Goal: Information Seeking & Learning: Check status

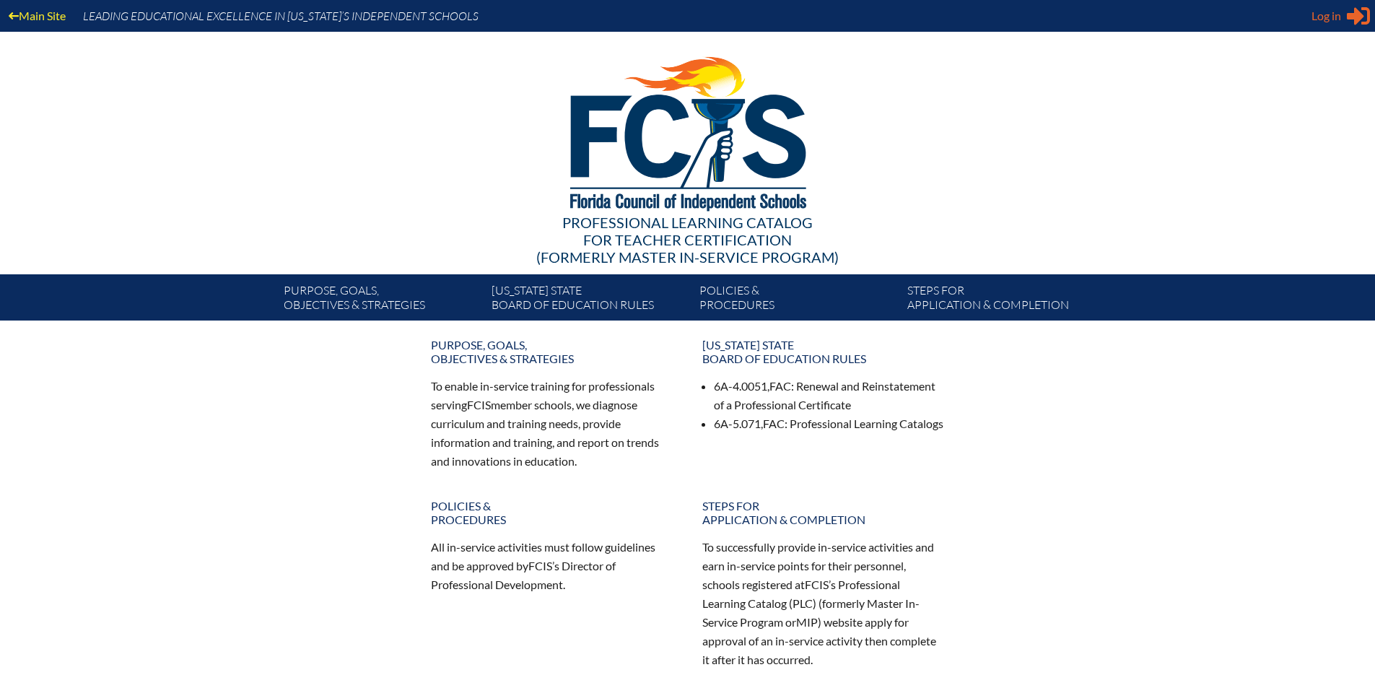
click at [1343, 10] on div "Log in Close Sign in or register" at bounding box center [1341, 15] width 58 height 23
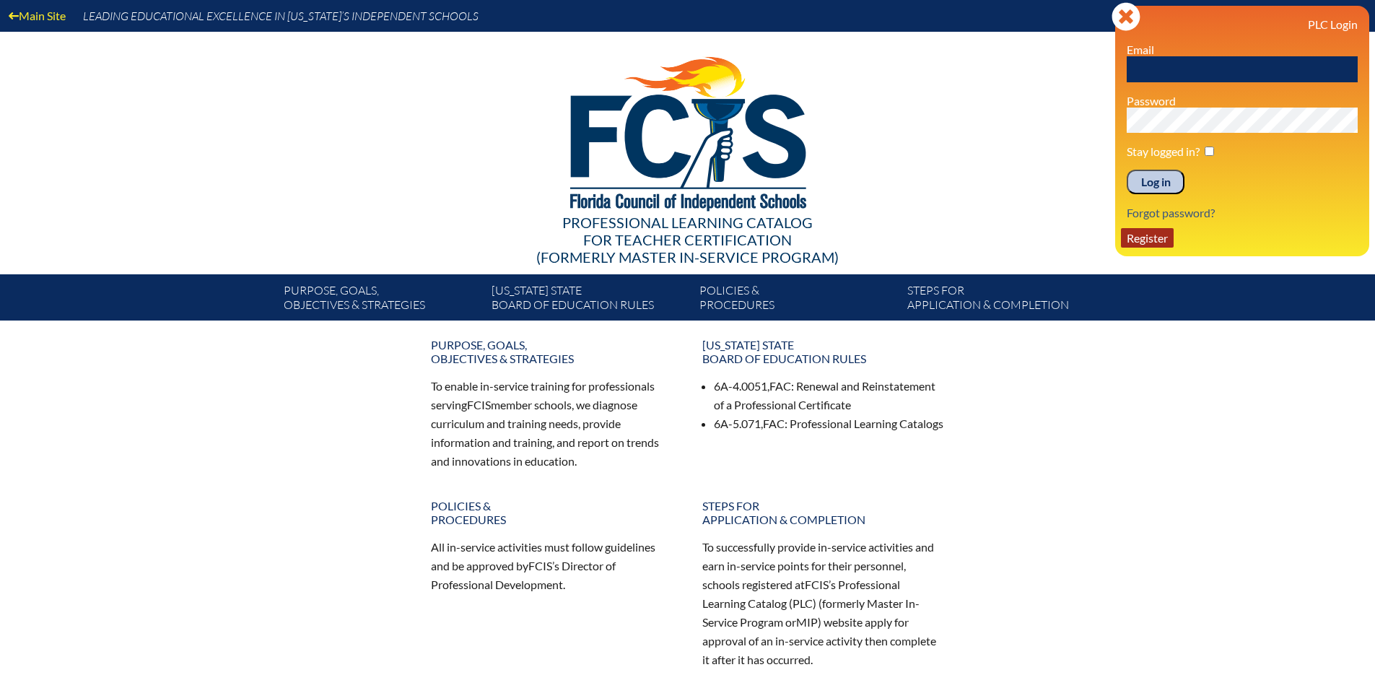
click at [1149, 243] on link "Register" at bounding box center [1147, 237] width 53 height 19
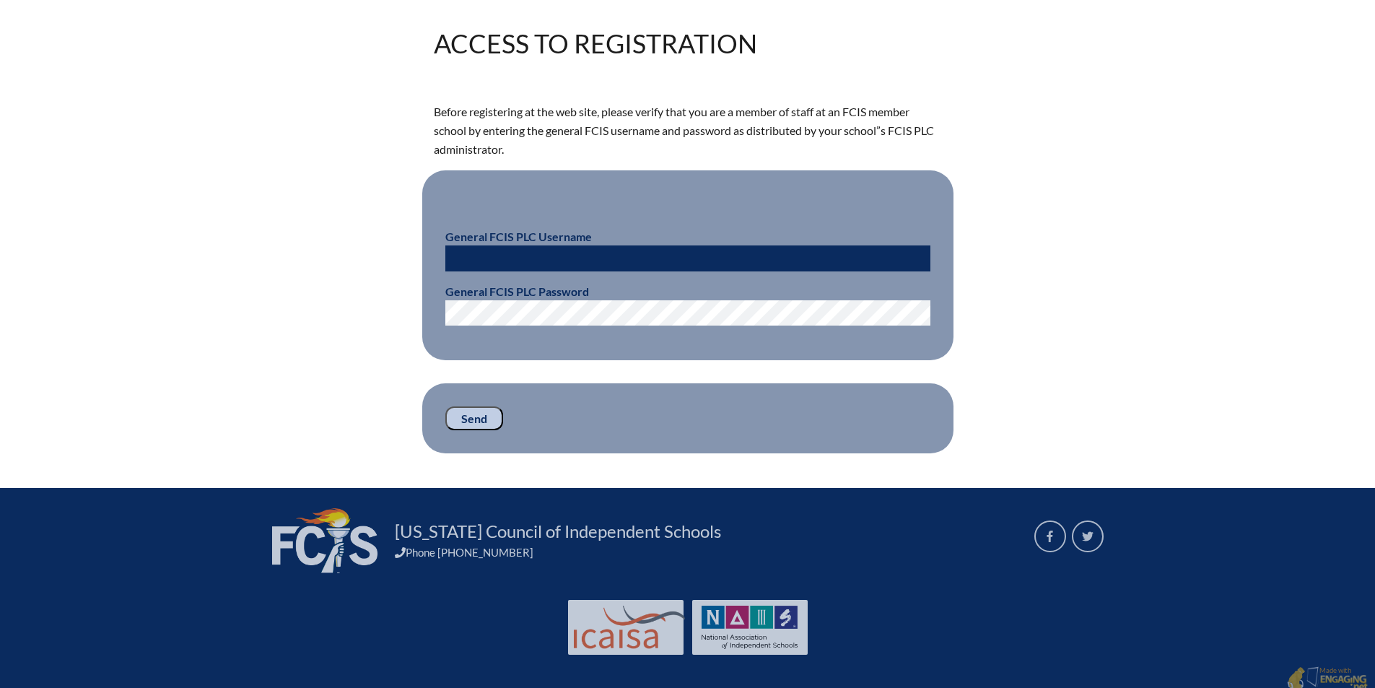
scroll to position [344, 0]
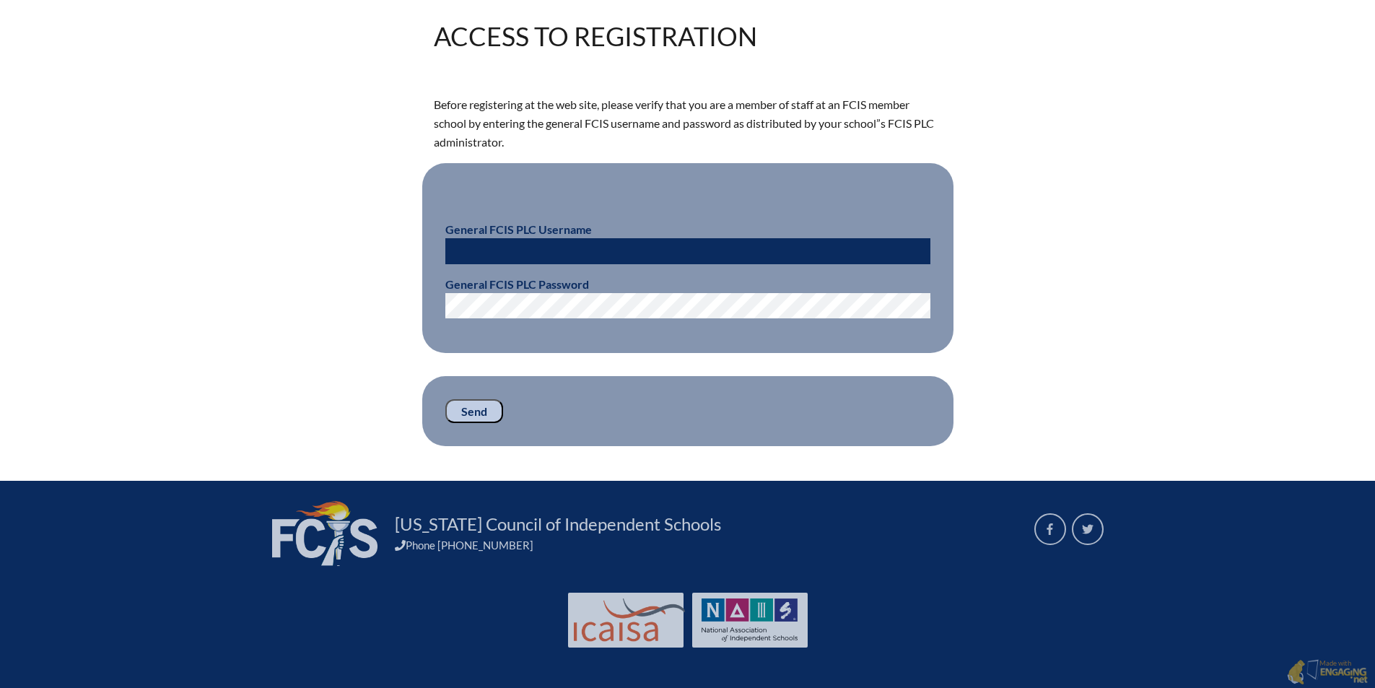
click at [543, 247] on input "text" at bounding box center [687, 251] width 485 height 26
type input "sjensen"
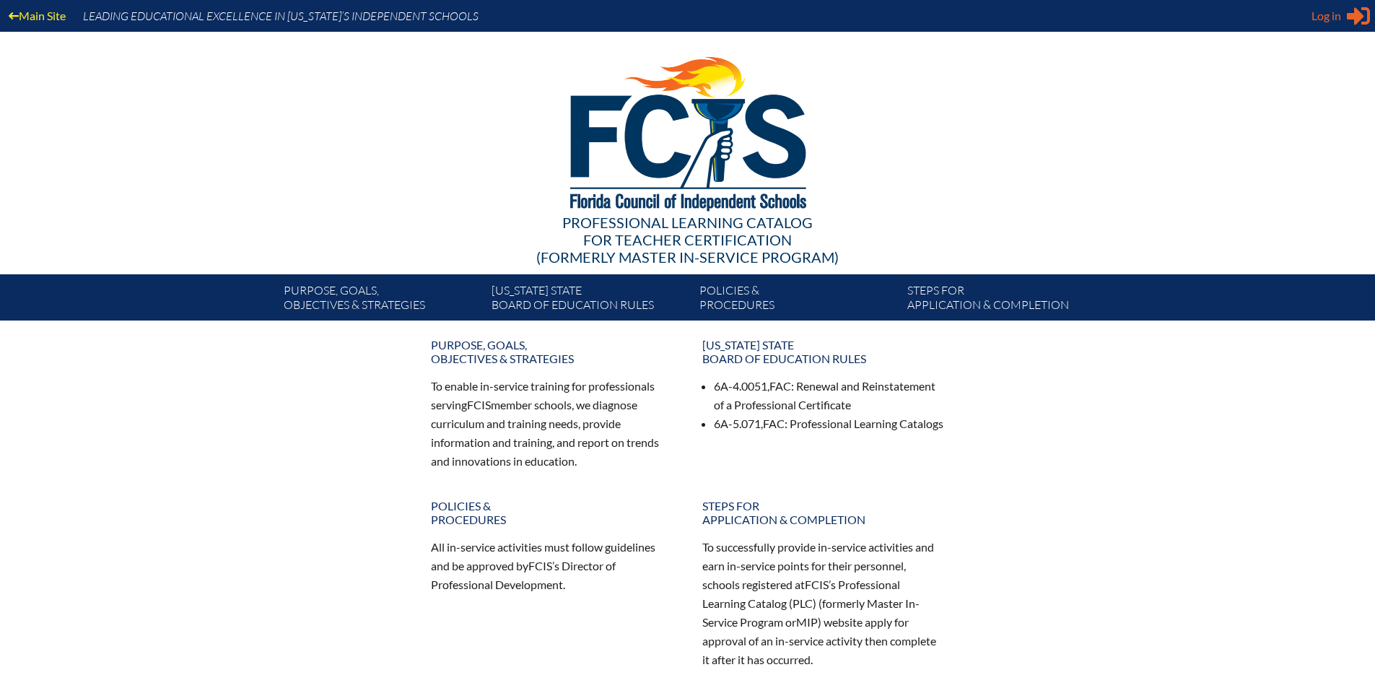
click at [1319, 14] on span "Log in" at bounding box center [1327, 15] width 30 height 17
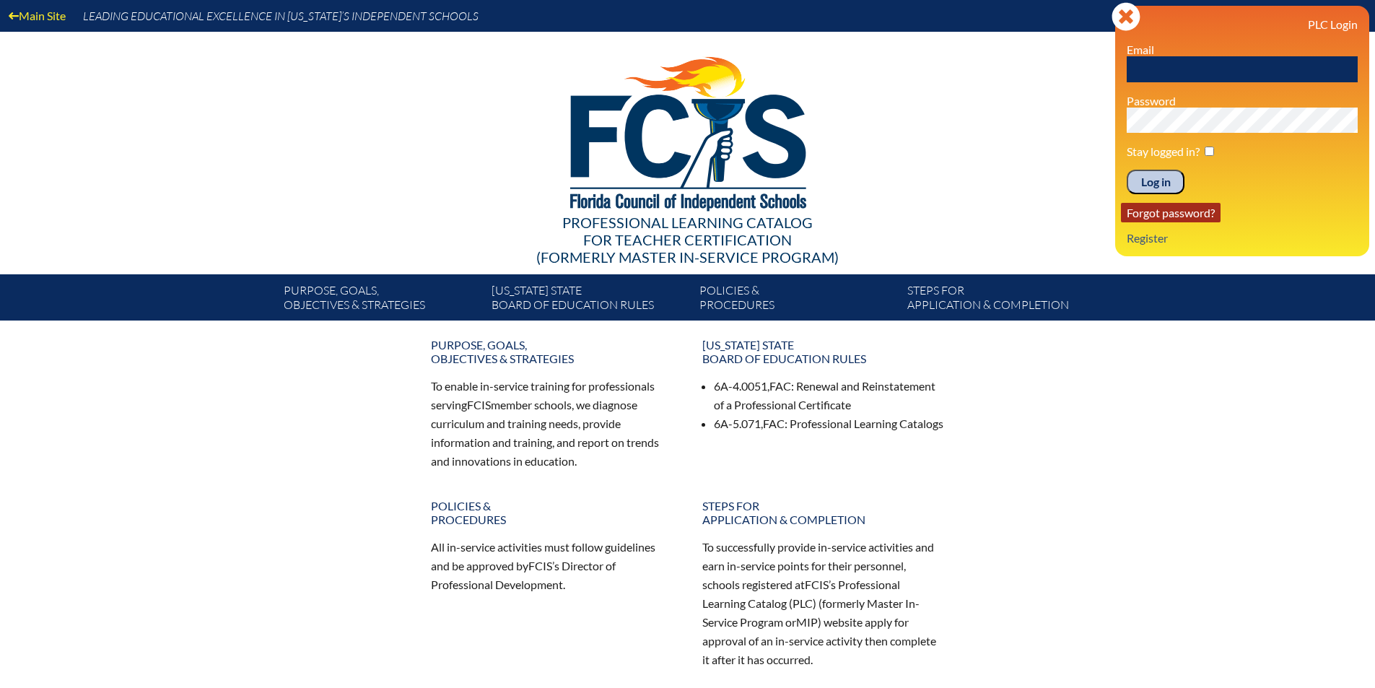
click at [1173, 212] on link "Forgot password?" at bounding box center [1171, 212] width 100 height 19
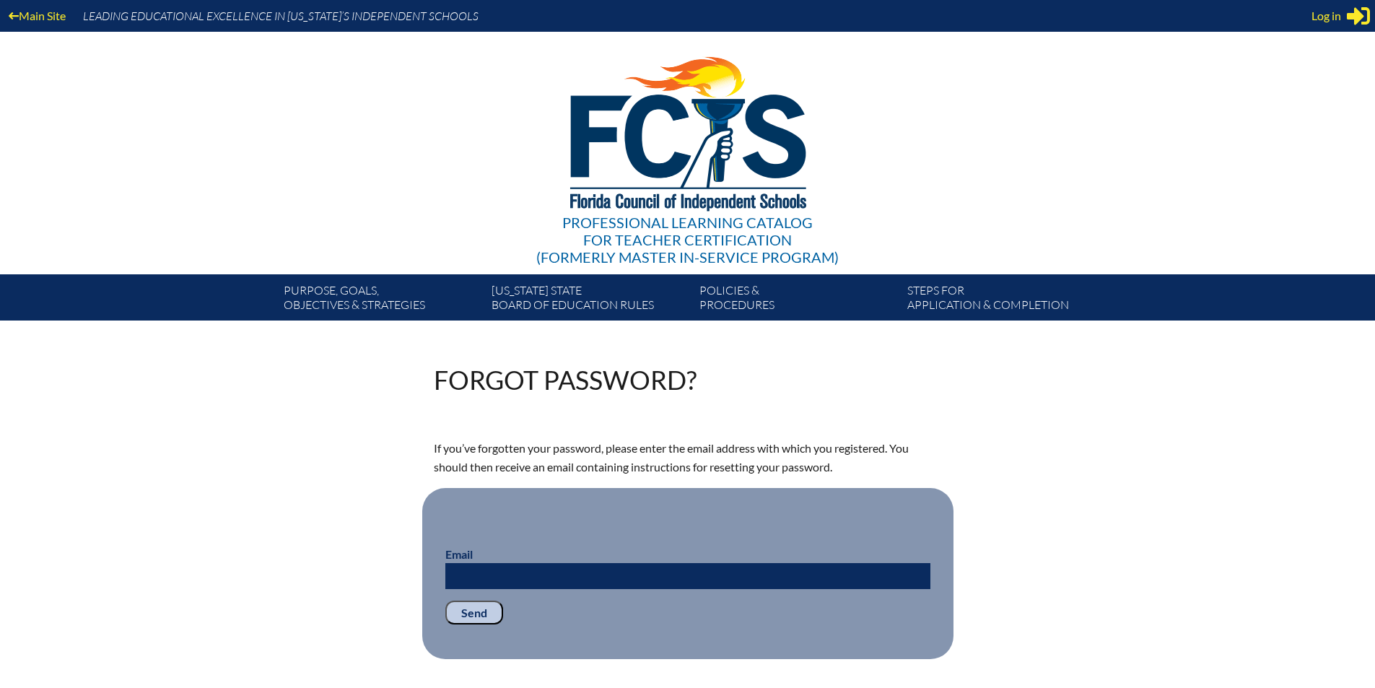
click at [587, 575] on input "Email" at bounding box center [687, 576] width 485 height 26
type input "[EMAIL_ADDRESS][DOMAIN_NAME]"
click at [466, 606] on input "Send" at bounding box center [474, 613] width 58 height 25
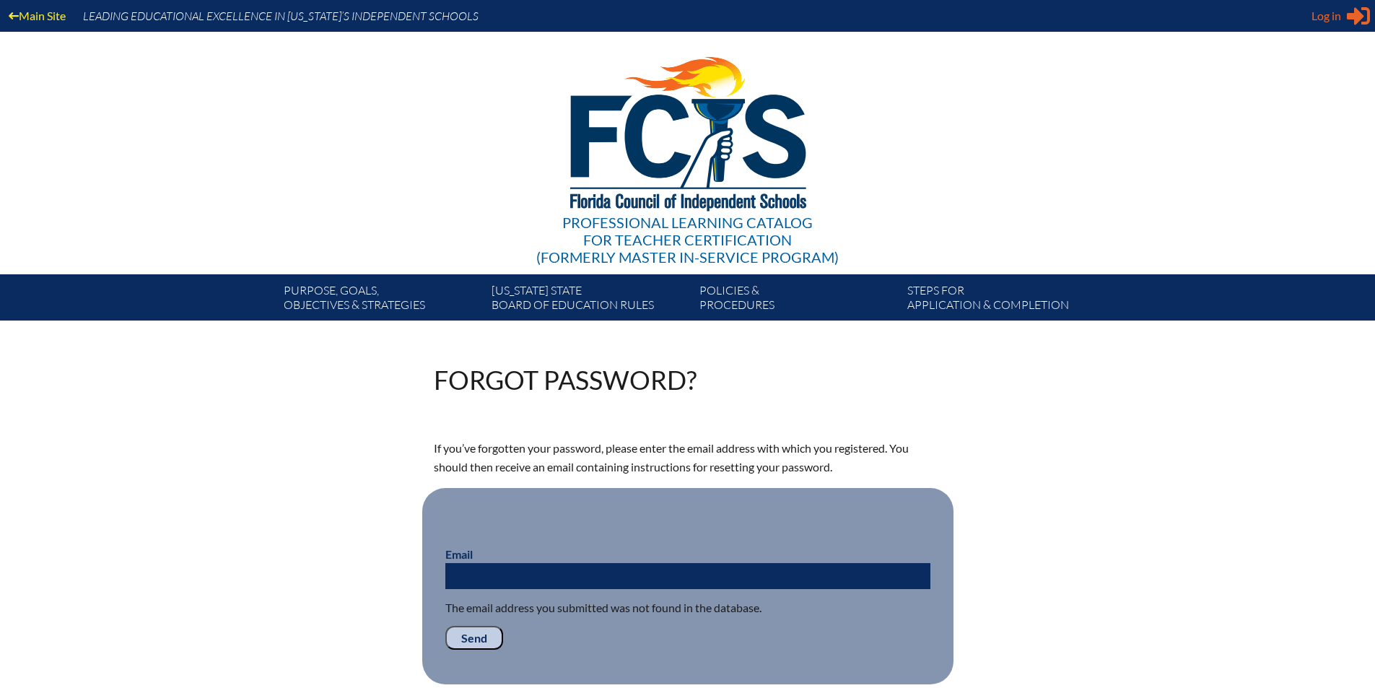
click at [1331, 19] on span "Log in" at bounding box center [1327, 15] width 30 height 17
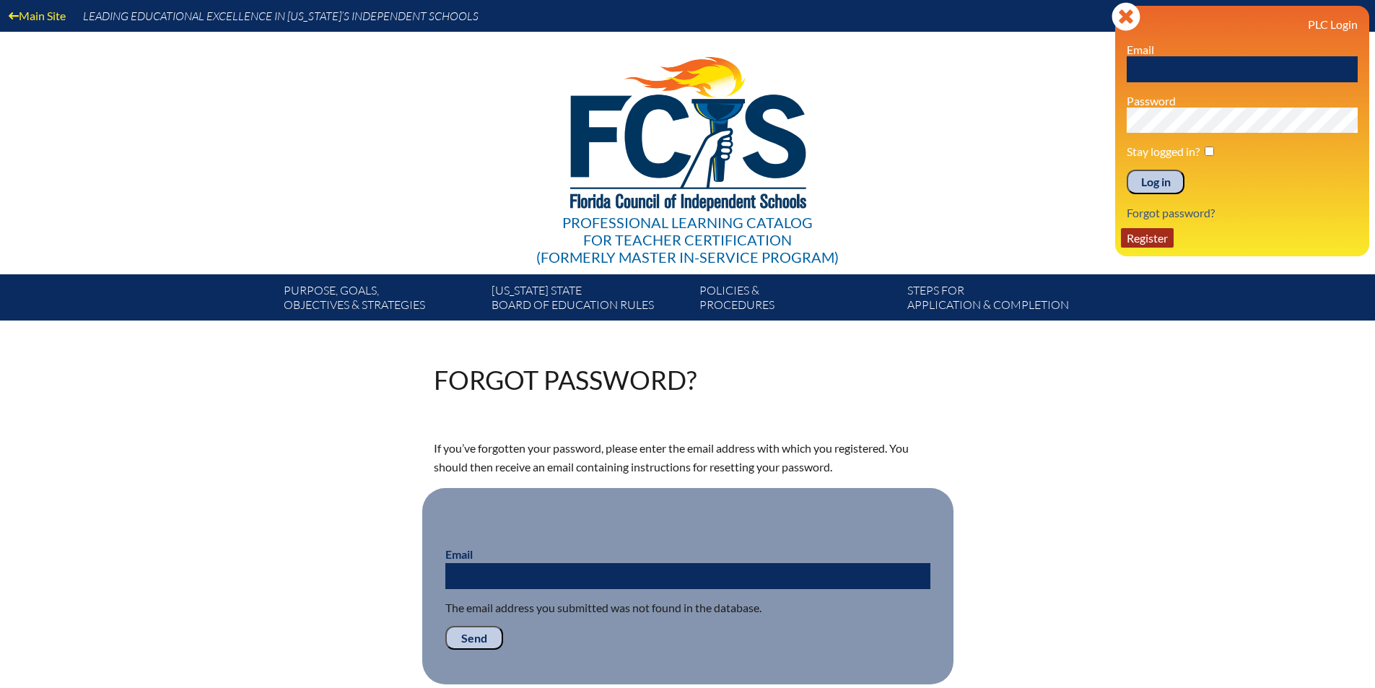
click at [1149, 245] on link "Register" at bounding box center [1147, 237] width 53 height 19
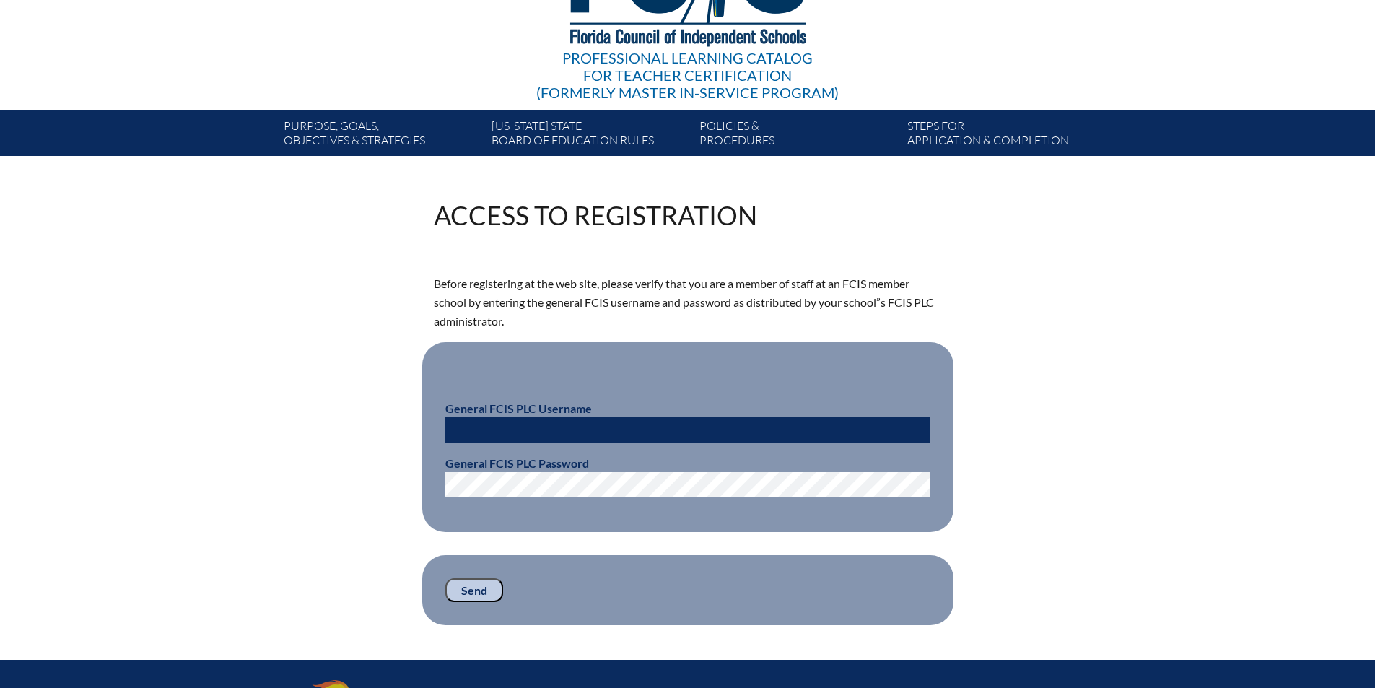
scroll to position [240, 0]
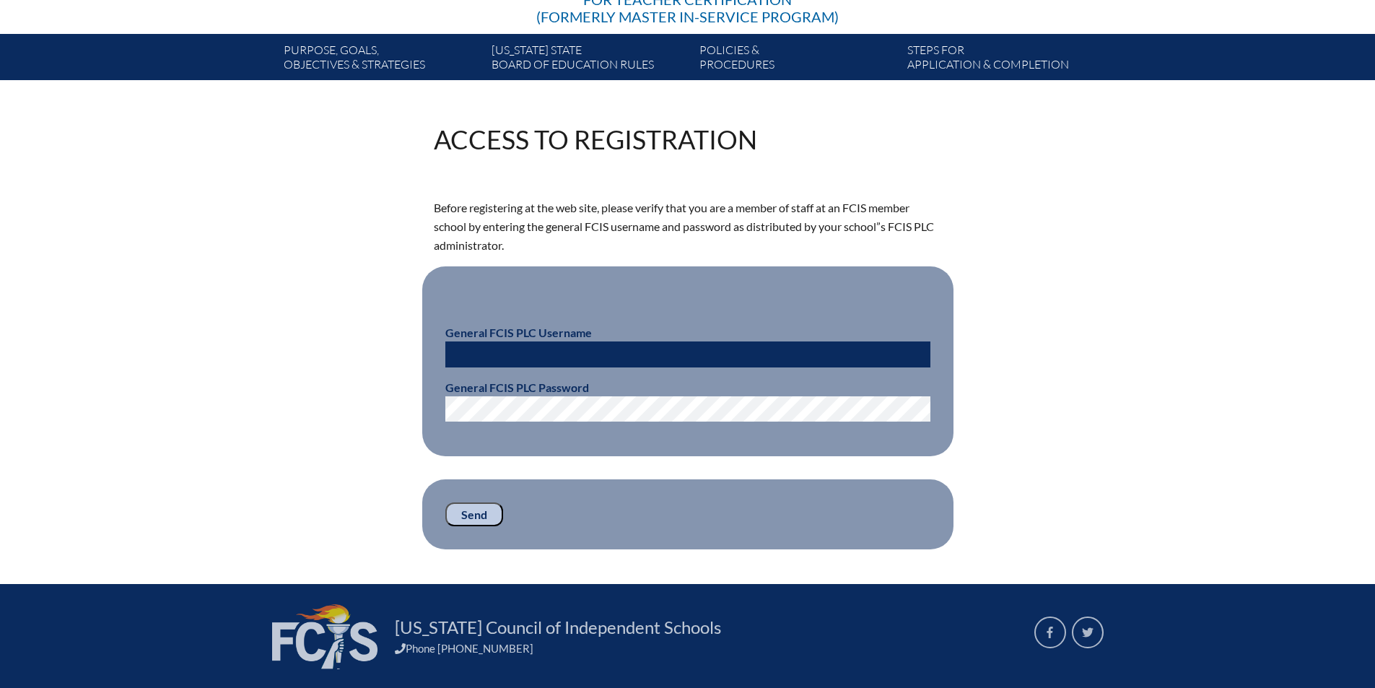
click at [543, 355] on input "text" at bounding box center [687, 354] width 485 height 26
drag, startPoint x: 894, startPoint y: 225, endPoint x: 944, endPoint y: 225, distance: 50.5
click at [944, 225] on div "Access to Registration Before registering at the web site, please verify that y…" at bounding box center [687, 337] width 811 height 423
copy p "FCIS PLC"
click at [507, 342] on input "text" at bounding box center [687, 354] width 485 height 26
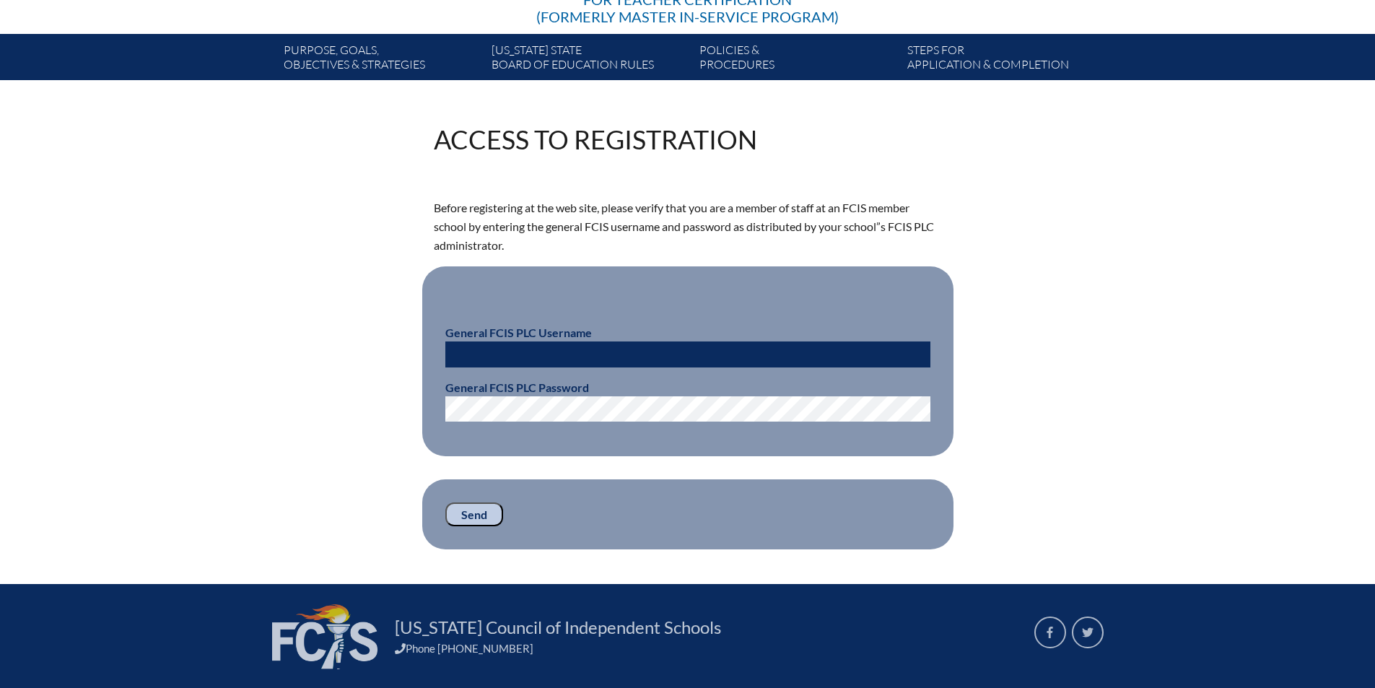
paste input "fcismember"
type input "fcismember"
click at [481, 510] on input "Send" at bounding box center [474, 514] width 58 height 25
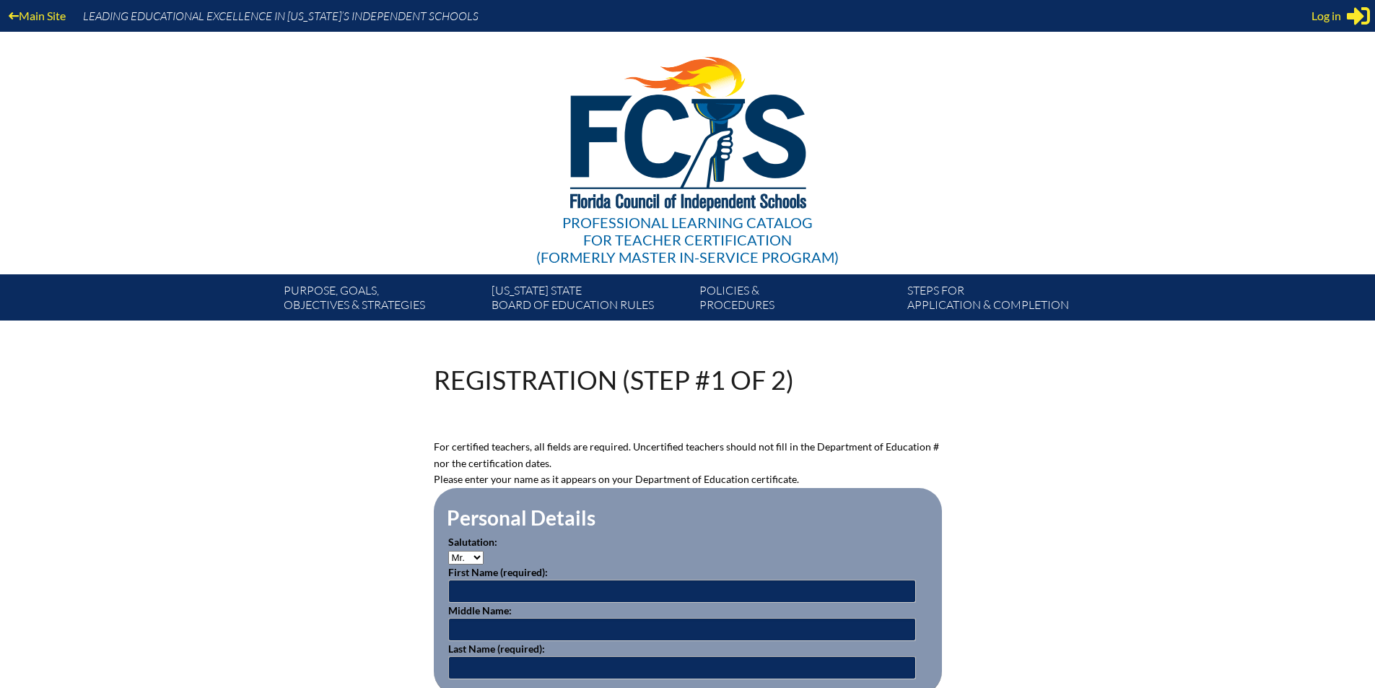
scroll to position [240, 0]
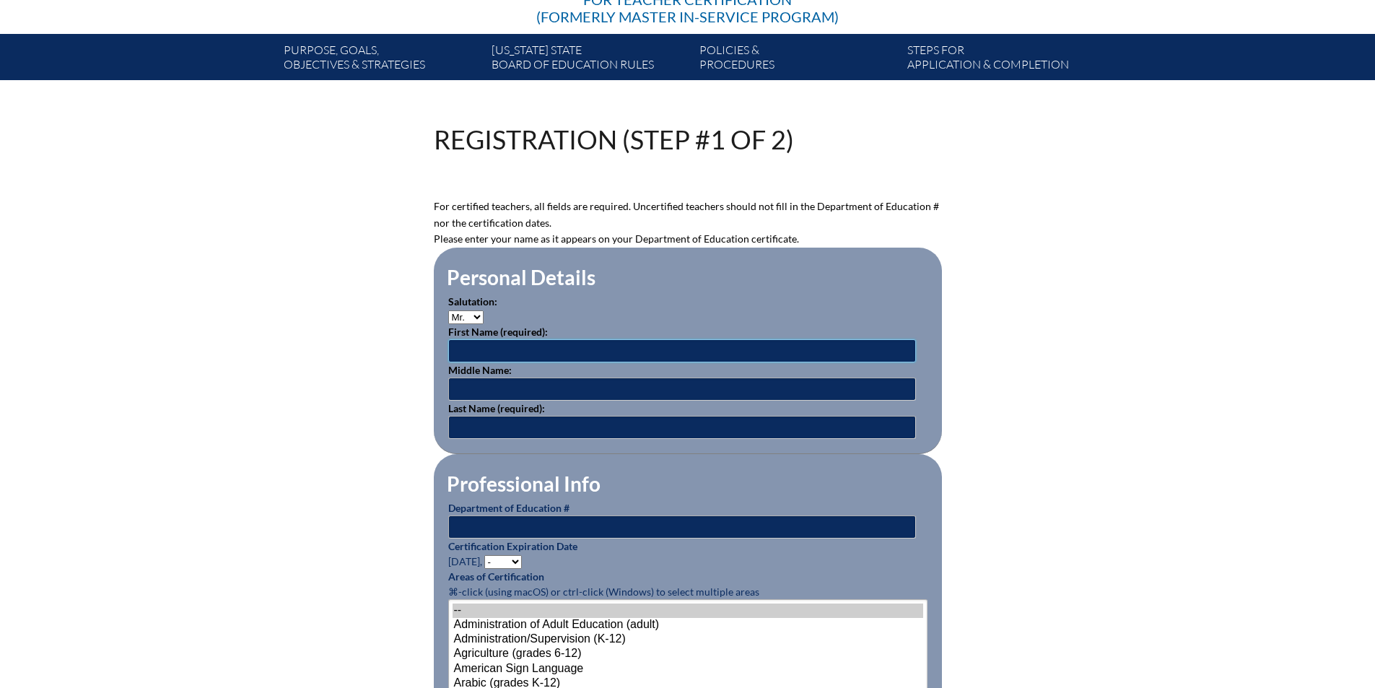
click at [516, 347] on input "text" at bounding box center [682, 350] width 468 height 23
type input "Sandy"
type input "L"
type input "Jensen"
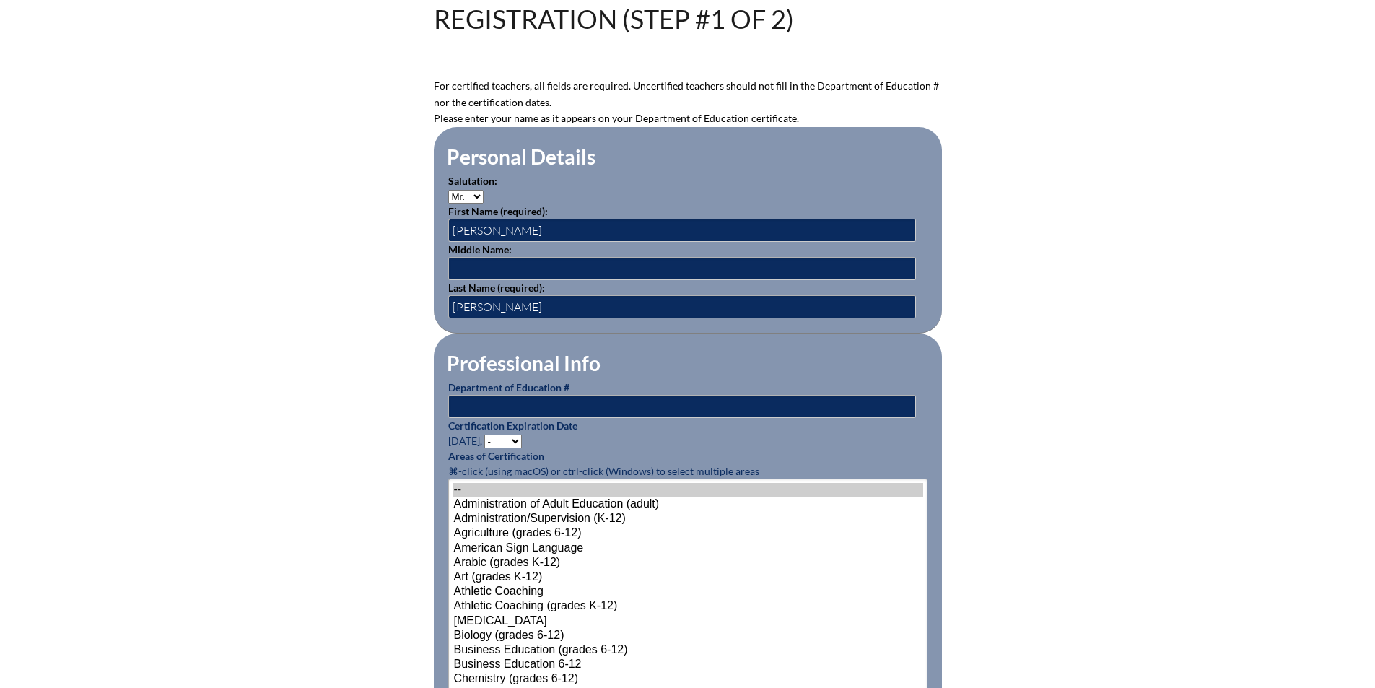
click at [517, 437] on select "- 2031 2030 2029 2028 2027 2026 2025 2024 2023 2022 2021 2020 2019 2018 2017 20…" at bounding box center [503, 442] width 38 height 14
select select "2026"
click at [487, 435] on select "- 2031 2030 2029 2028 2027 2026 2025 2024 2023 2022 2021 2020 2019 2018 2017 20…" at bounding box center [503, 442] width 38 height 14
click at [508, 402] on input "text" at bounding box center [682, 406] width 468 height 23
paste input "1173111"
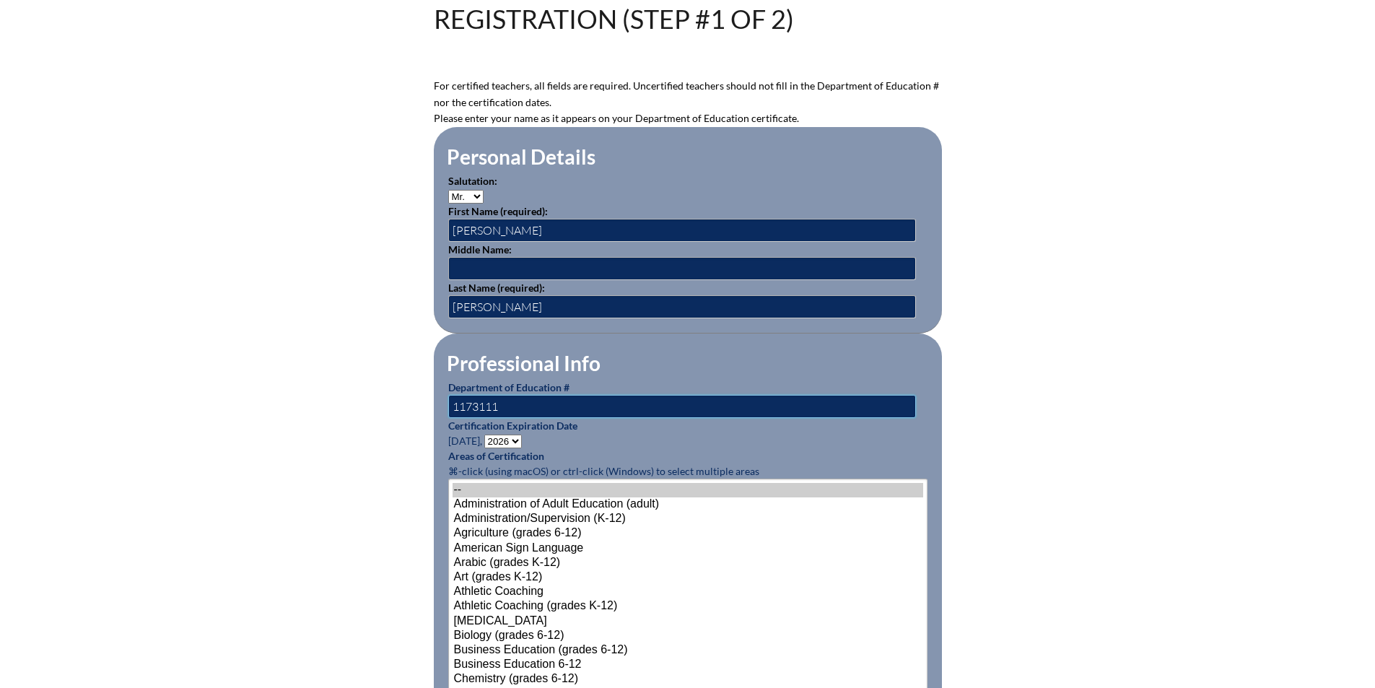
type input "1173111"
click at [630, 439] on p "Certification Expiration Date June 30, - 2031 2030 2029 2028 2027 2026 2025 202…" at bounding box center [687, 433] width 479 height 30
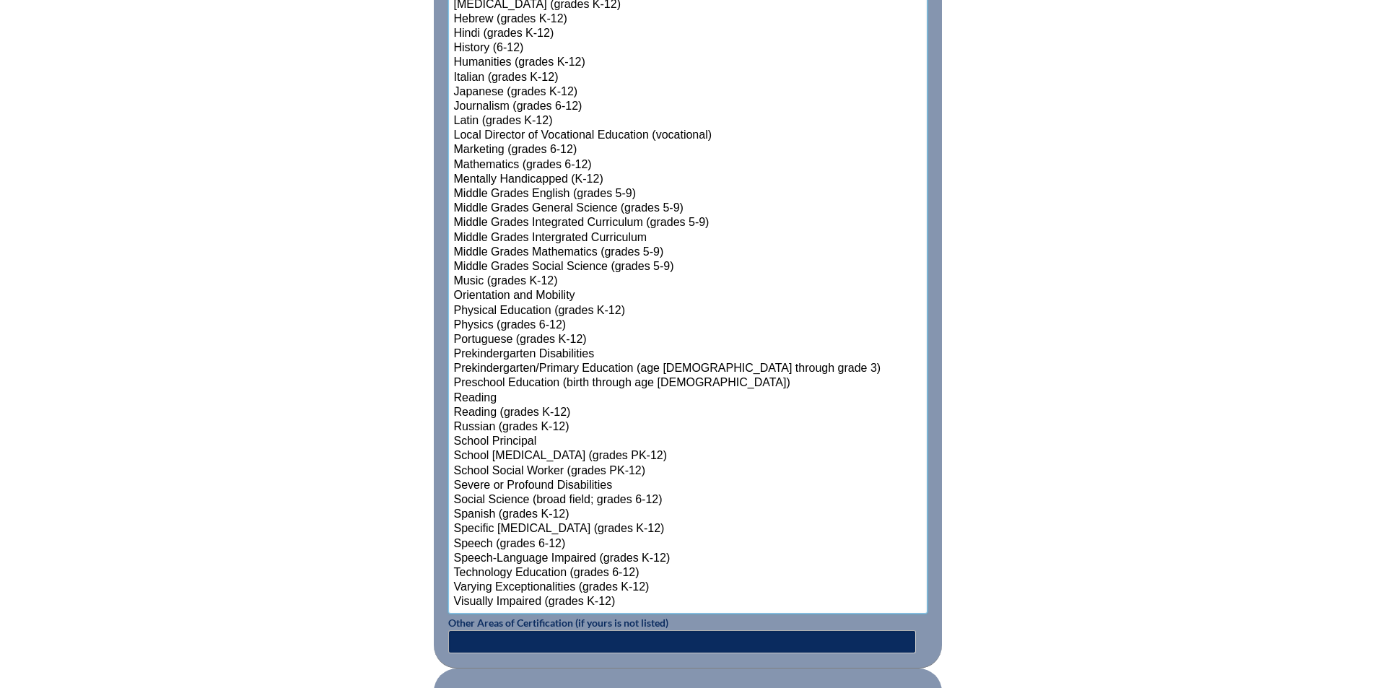
scroll to position [1364, 0]
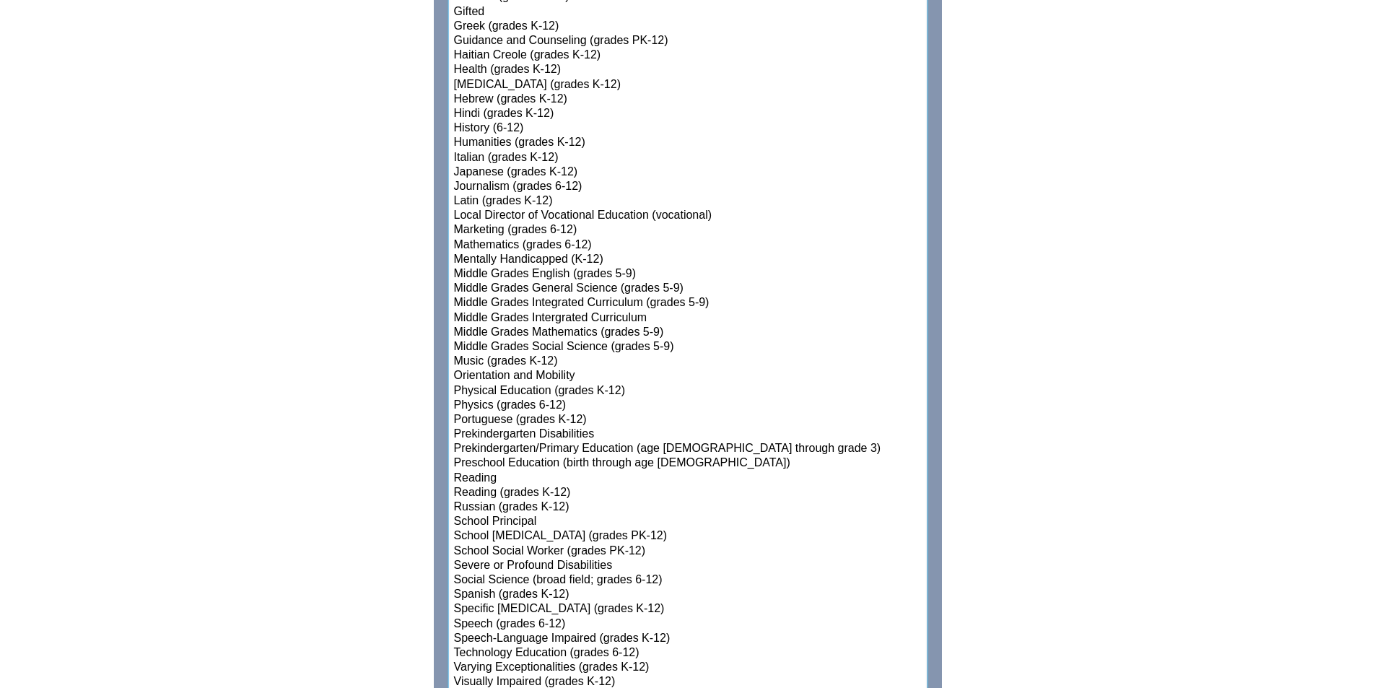
click at [544, 567] on select"]"] "-- Administration of Adult Education (adult) Administration/Supervision (K-12) …" at bounding box center [687, 85] width 479 height 1219
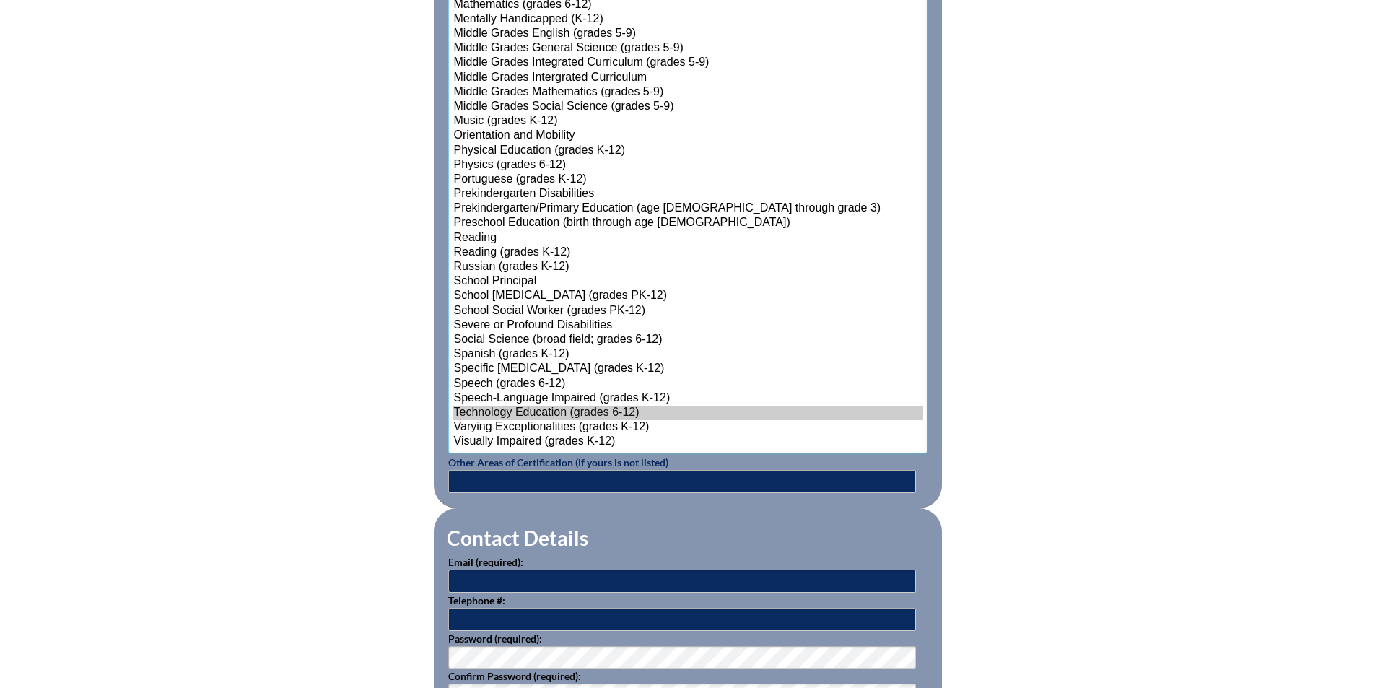
scroll to position [1483, 0]
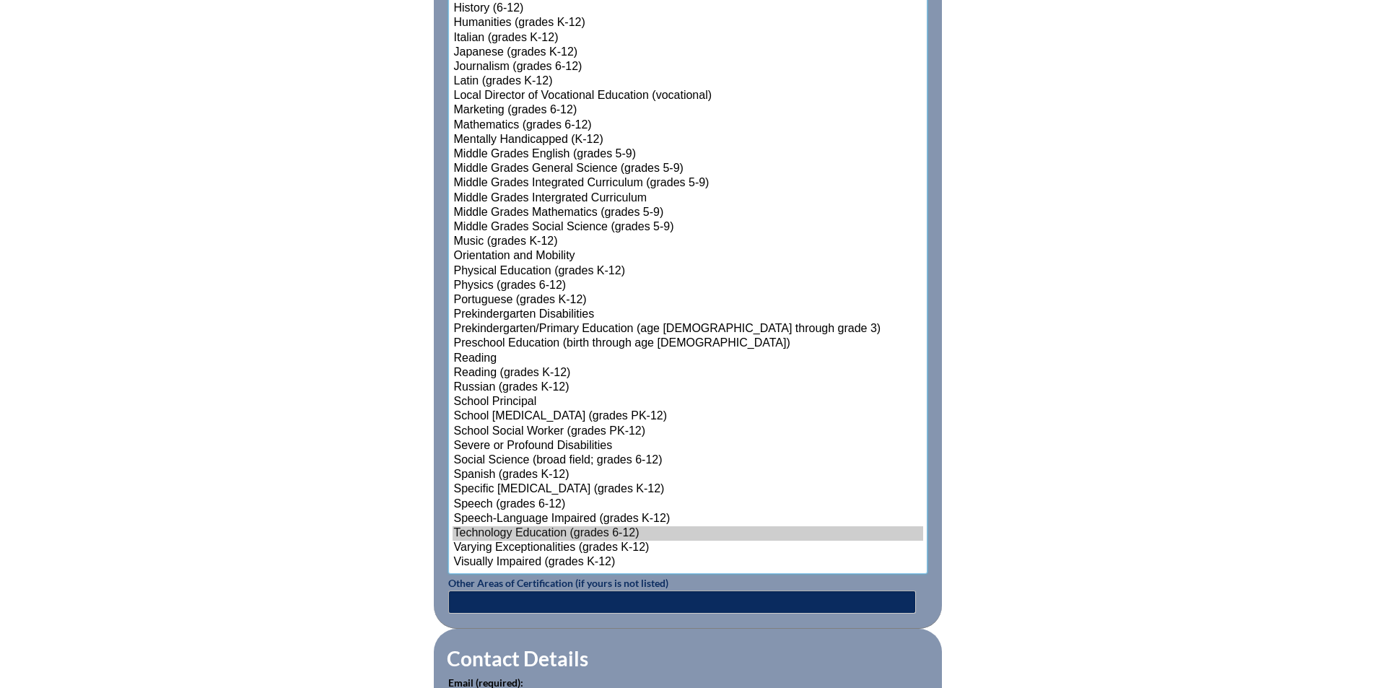
select select"]"] "15135"
click at [602, 162] on option "Middle Grades General Science (grades 5-9)" at bounding box center [688, 169] width 471 height 14
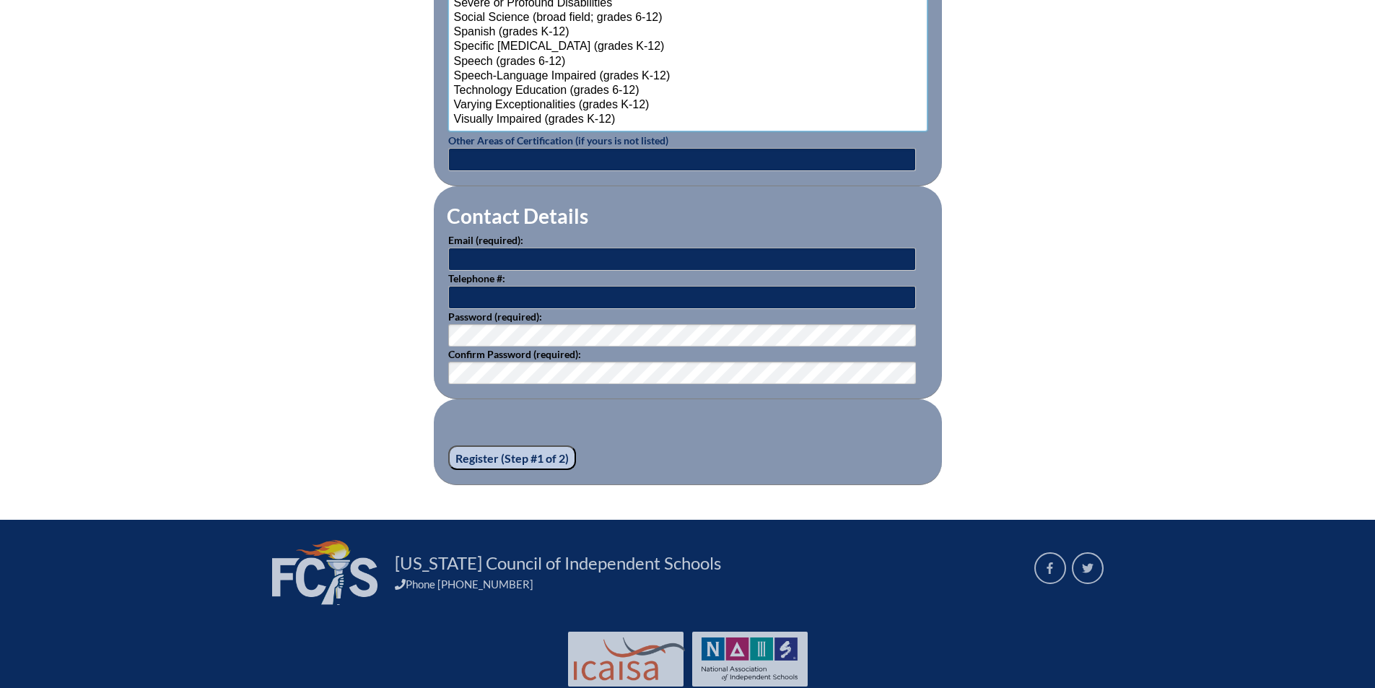
scroll to position [1961, 0]
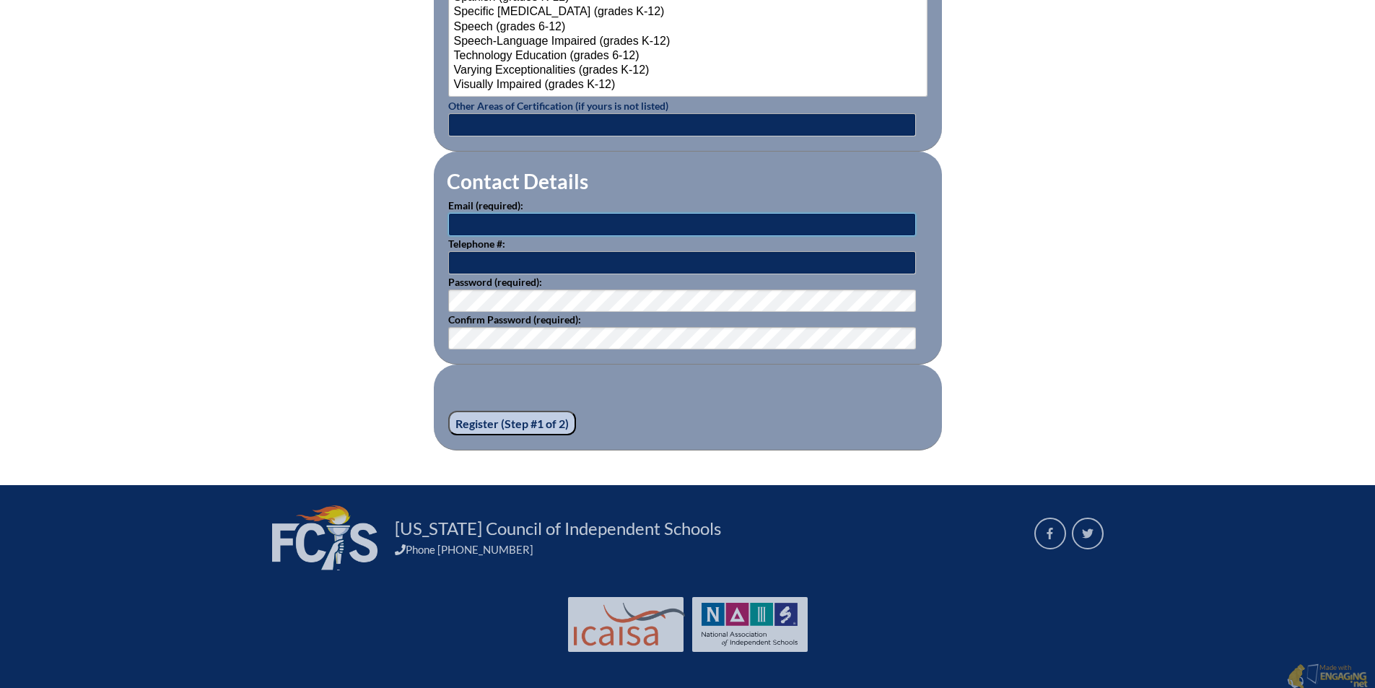
click at [520, 218] on input "text" at bounding box center [682, 224] width 468 height 23
type input "sandyljensen@gmail.com"
click at [515, 255] on input "text" at bounding box center [682, 262] width 468 height 23
type input "[PHONE_NUMBER]"
click at [533, 414] on input "Register (Step #1 of 2)" at bounding box center [512, 423] width 128 height 25
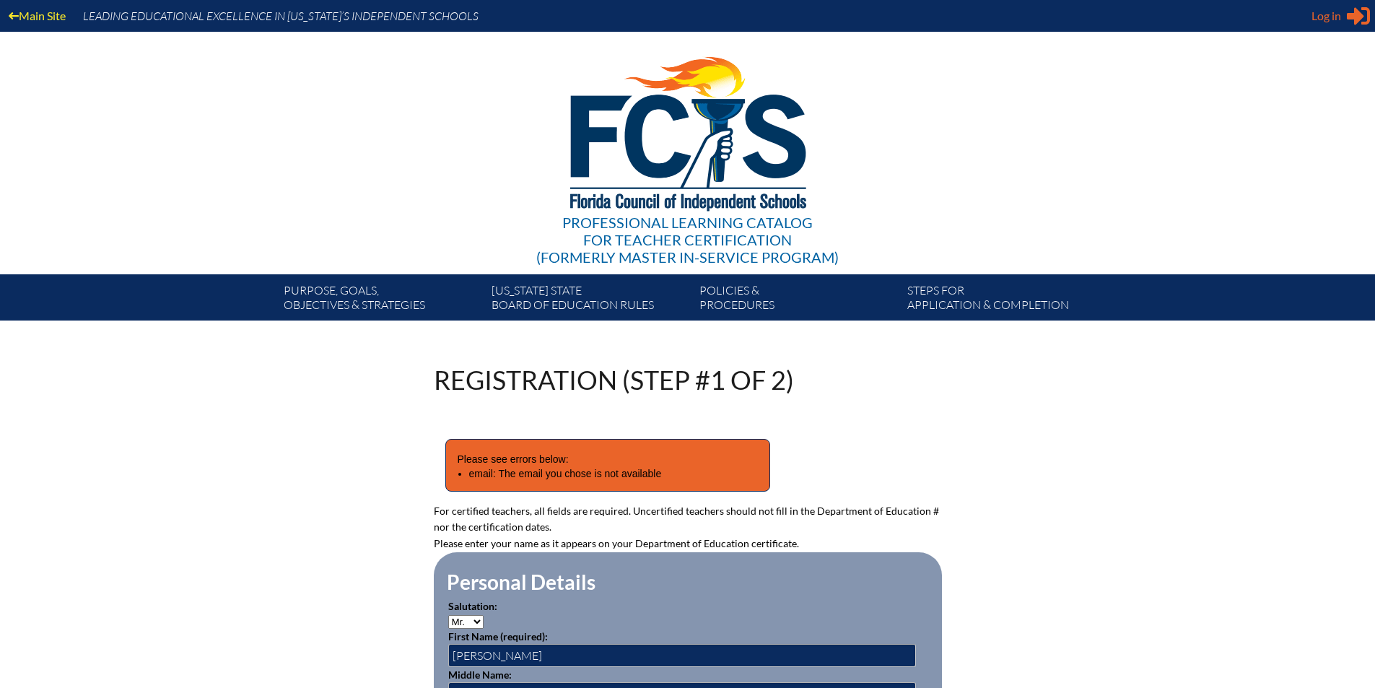
click at [1330, 17] on span "Log in" at bounding box center [1327, 15] width 30 height 17
click at [1343, 22] on div "Log in Close Sign in or register" at bounding box center [1341, 15] width 58 height 23
click at [1338, 15] on span "Log in" at bounding box center [1327, 15] width 30 height 17
click at [63, 14] on link "Main Site" at bounding box center [37, 15] width 69 height 19
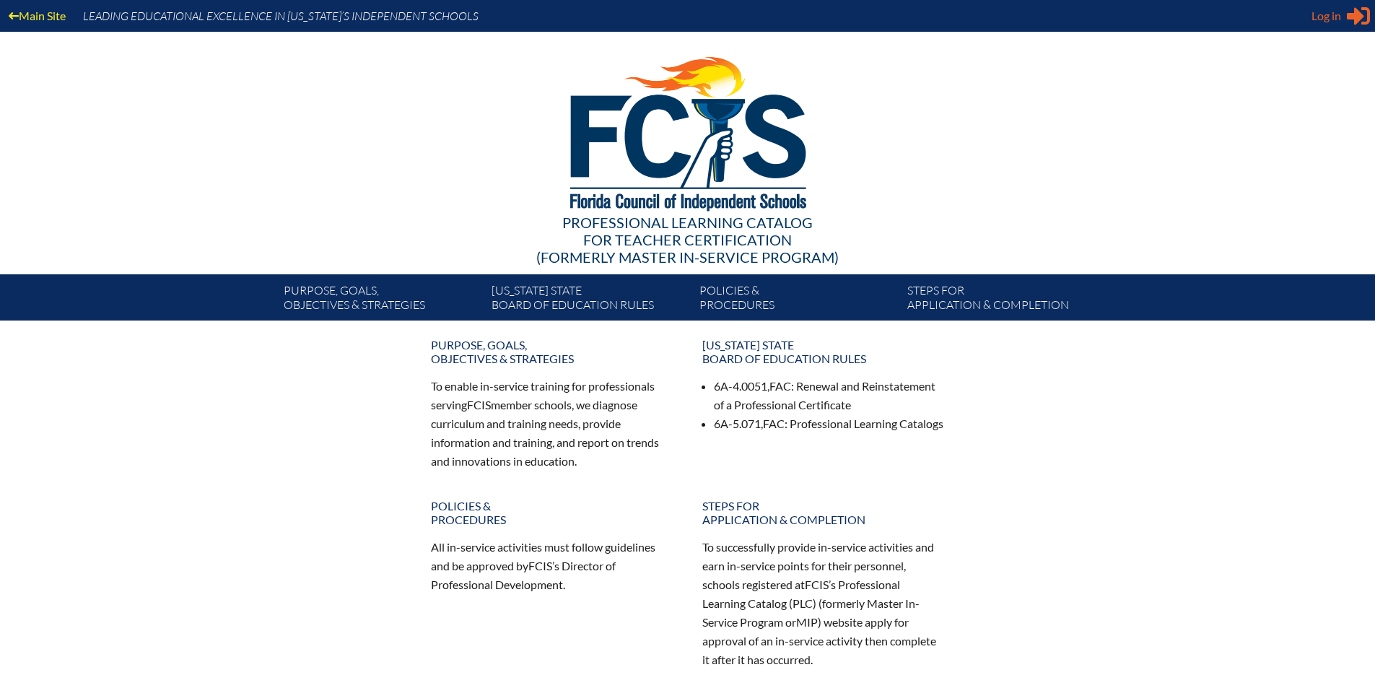
click at [1329, 14] on span "Log in" at bounding box center [1327, 15] width 30 height 17
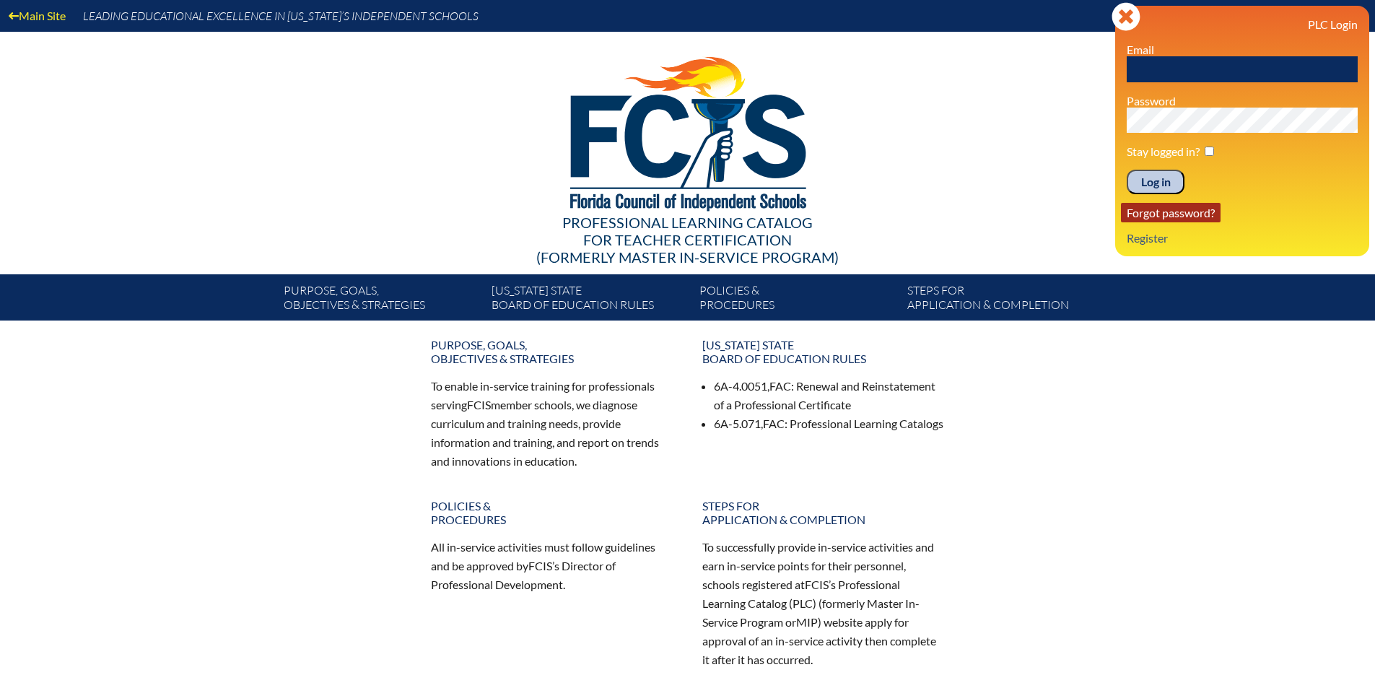
click at [1164, 217] on link "Forgot password?" at bounding box center [1171, 212] width 100 height 19
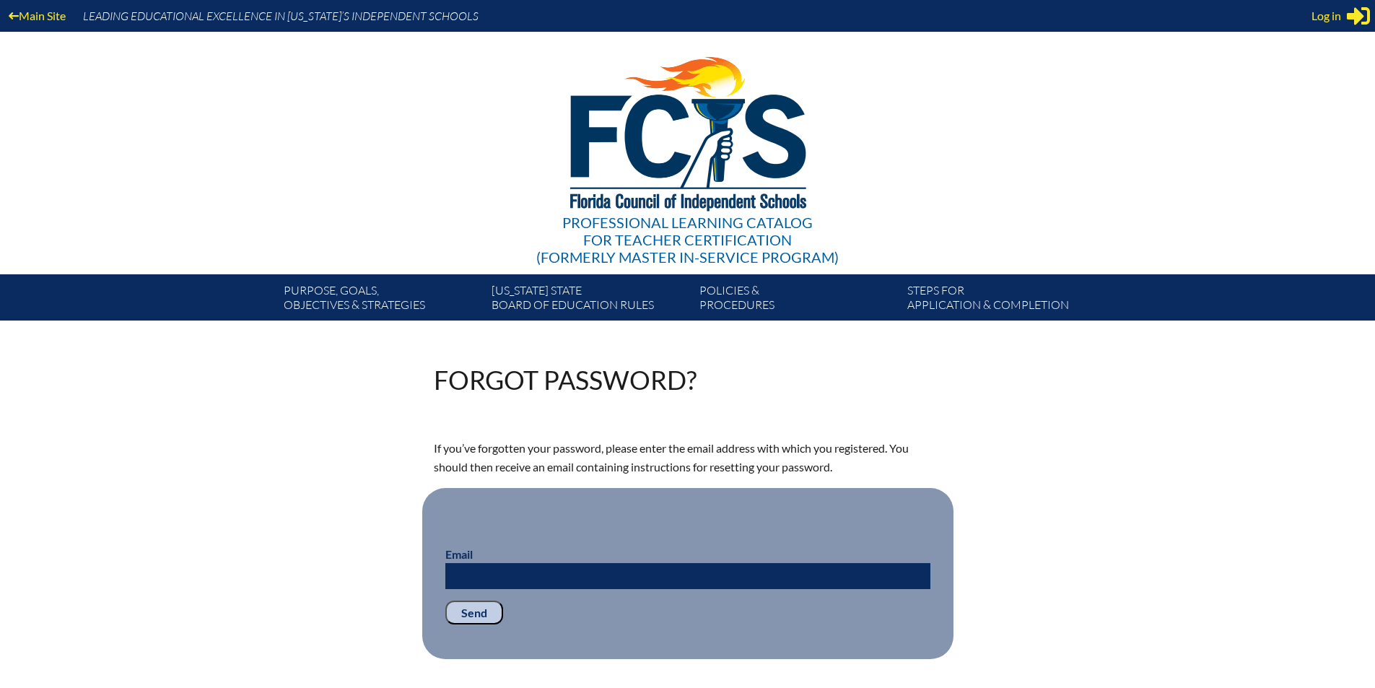
click at [503, 578] on input "Email" at bounding box center [687, 576] width 485 height 26
type input "[EMAIL_ADDRESS][DOMAIN_NAME]"
click at [482, 606] on input "Send" at bounding box center [474, 613] width 58 height 25
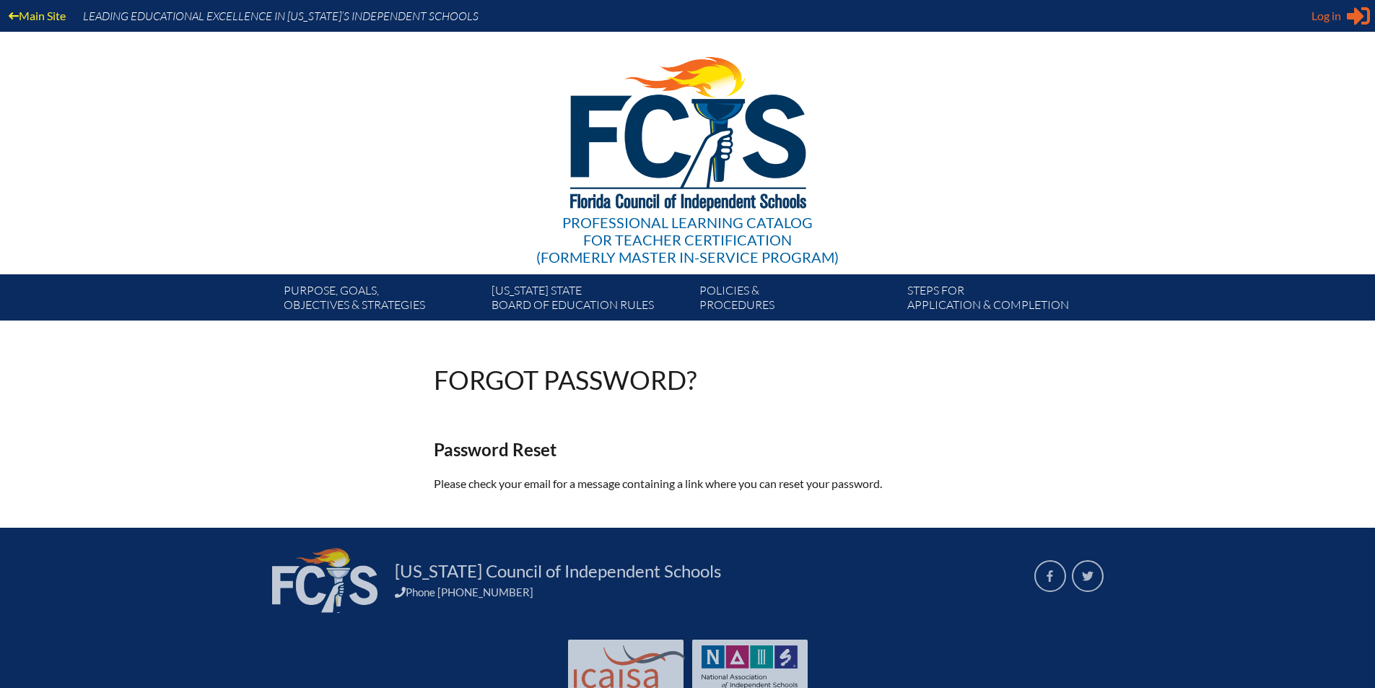
click at [1334, 20] on span "Log in" at bounding box center [1327, 15] width 30 height 17
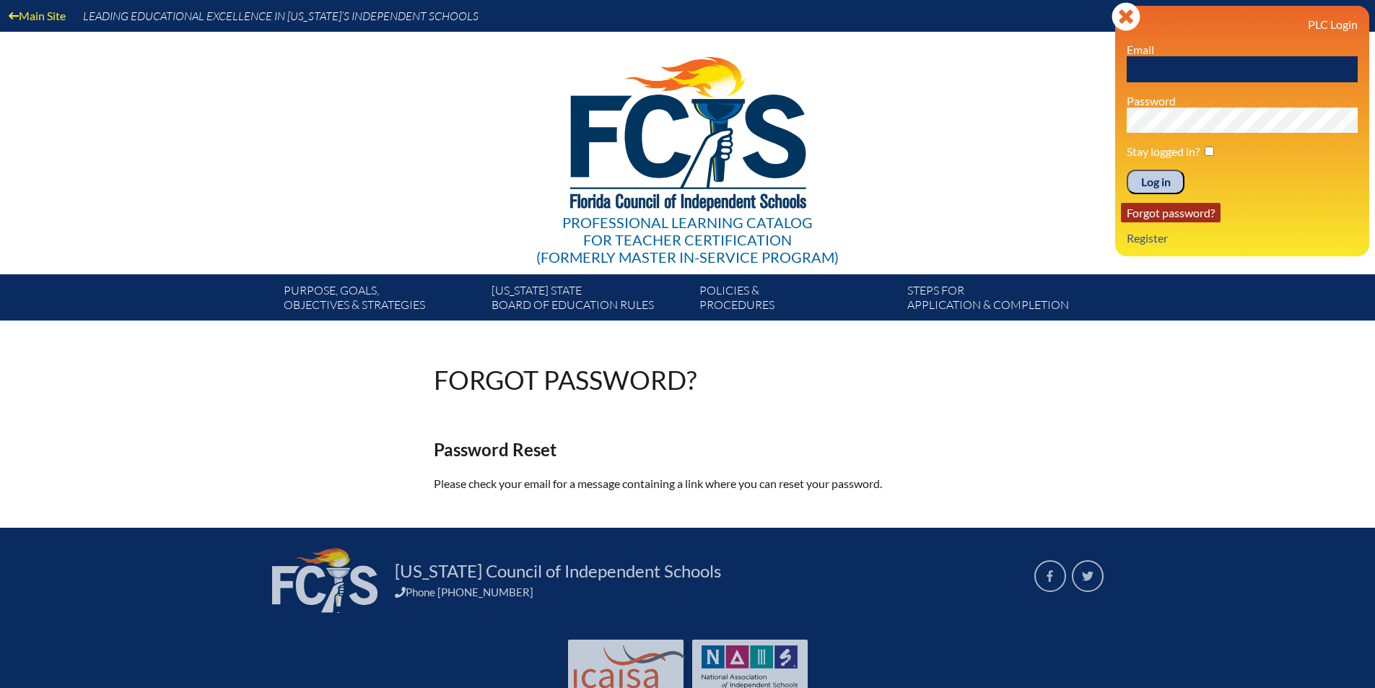
click at [1174, 216] on link "Forgot password?" at bounding box center [1171, 212] width 100 height 19
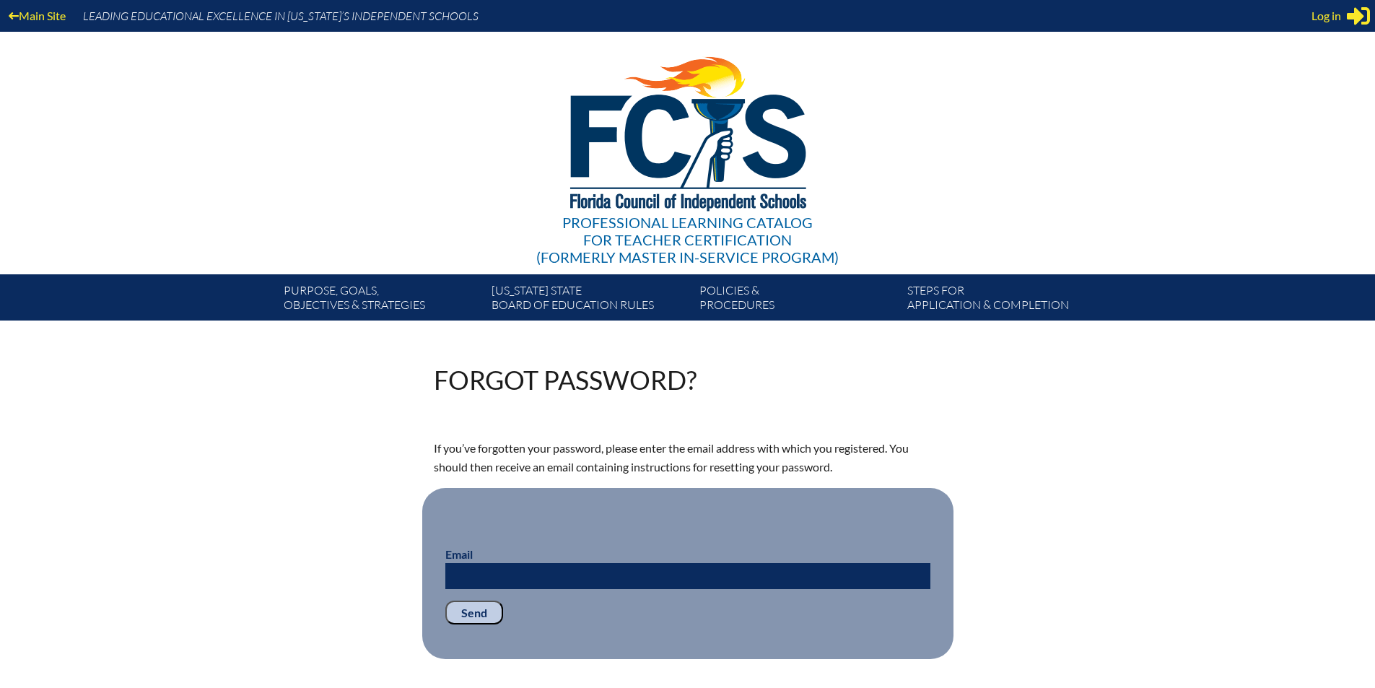
click at [623, 579] on input "Email" at bounding box center [687, 576] width 485 height 26
type input "[EMAIL_ADDRESS][DOMAIN_NAME]"
click at [471, 602] on input "Send" at bounding box center [474, 613] width 58 height 25
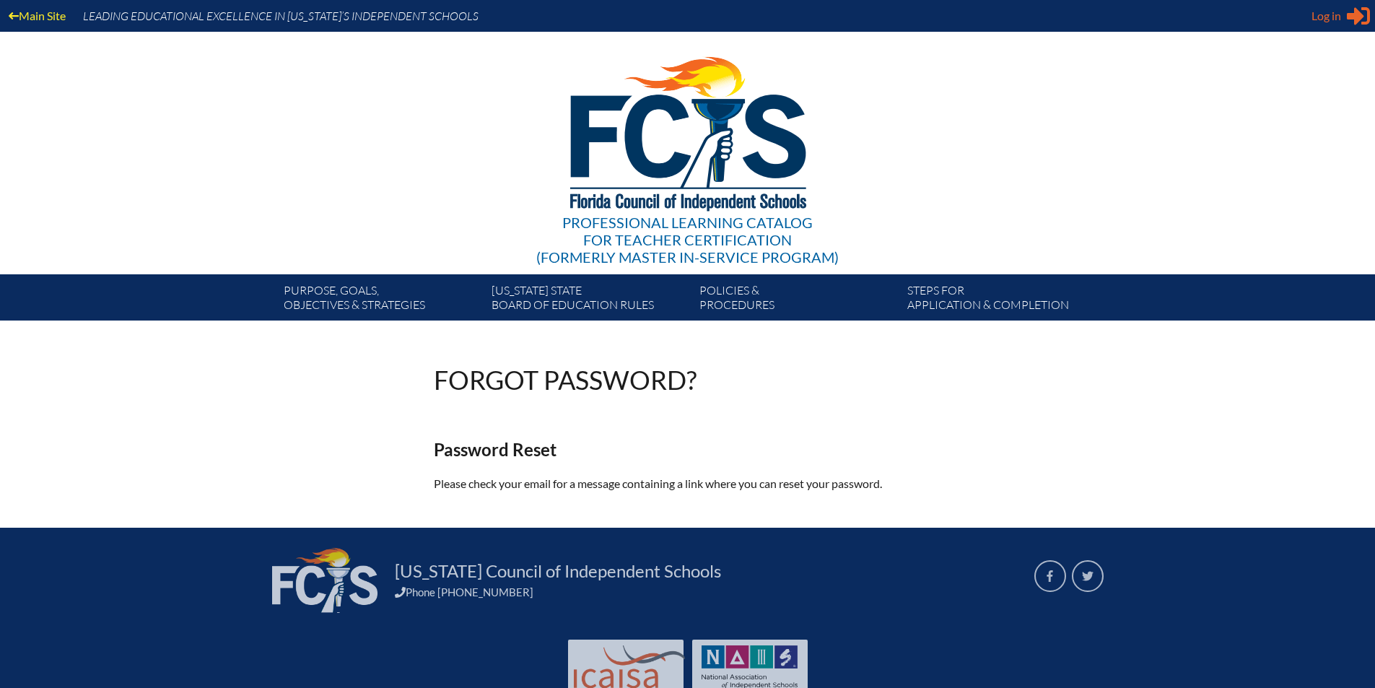
click at [1346, 19] on div "Log in Close Sign in or register" at bounding box center [1341, 15] width 58 height 23
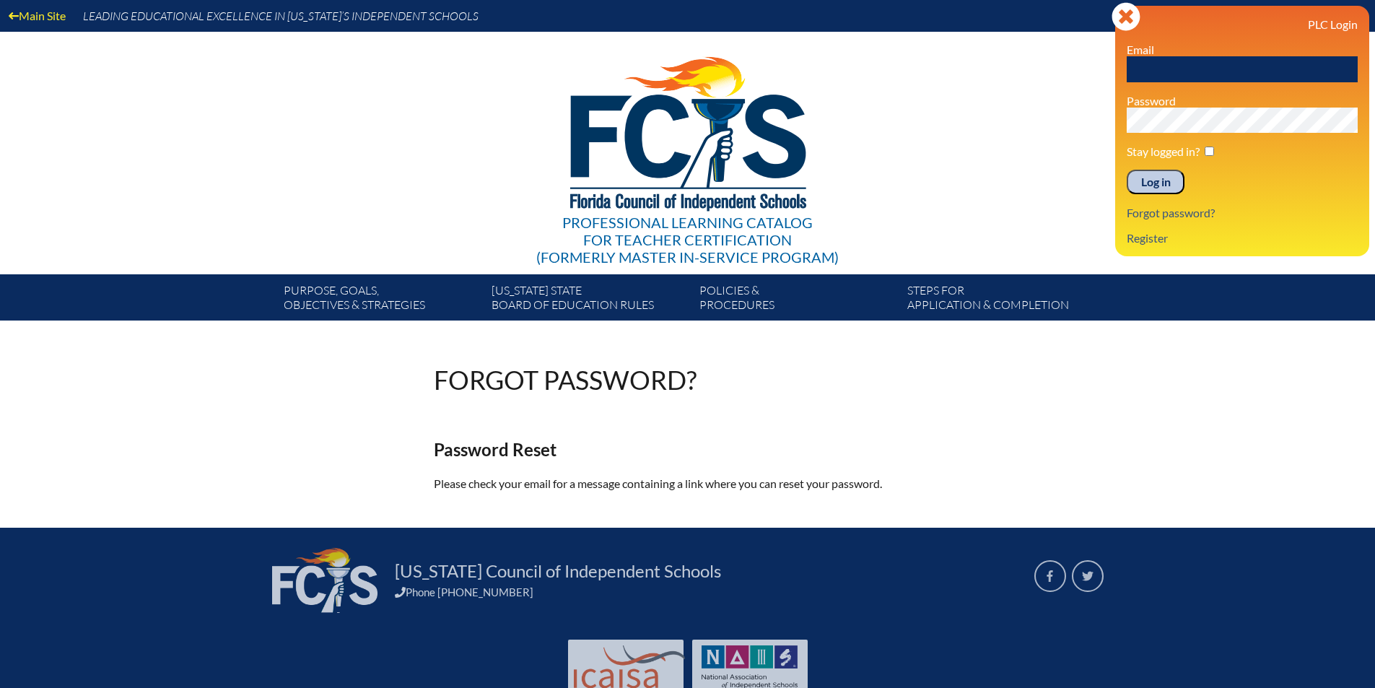
click at [1188, 71] on input "text" at bounding box center [1242, 69] width 231 height 26
type input "[EMAIL_ADDRESS][DOMAIN_NAME]"
click at [1127, 170] on input "Log in" at bounding box center [1156, 182] width 58 height 25
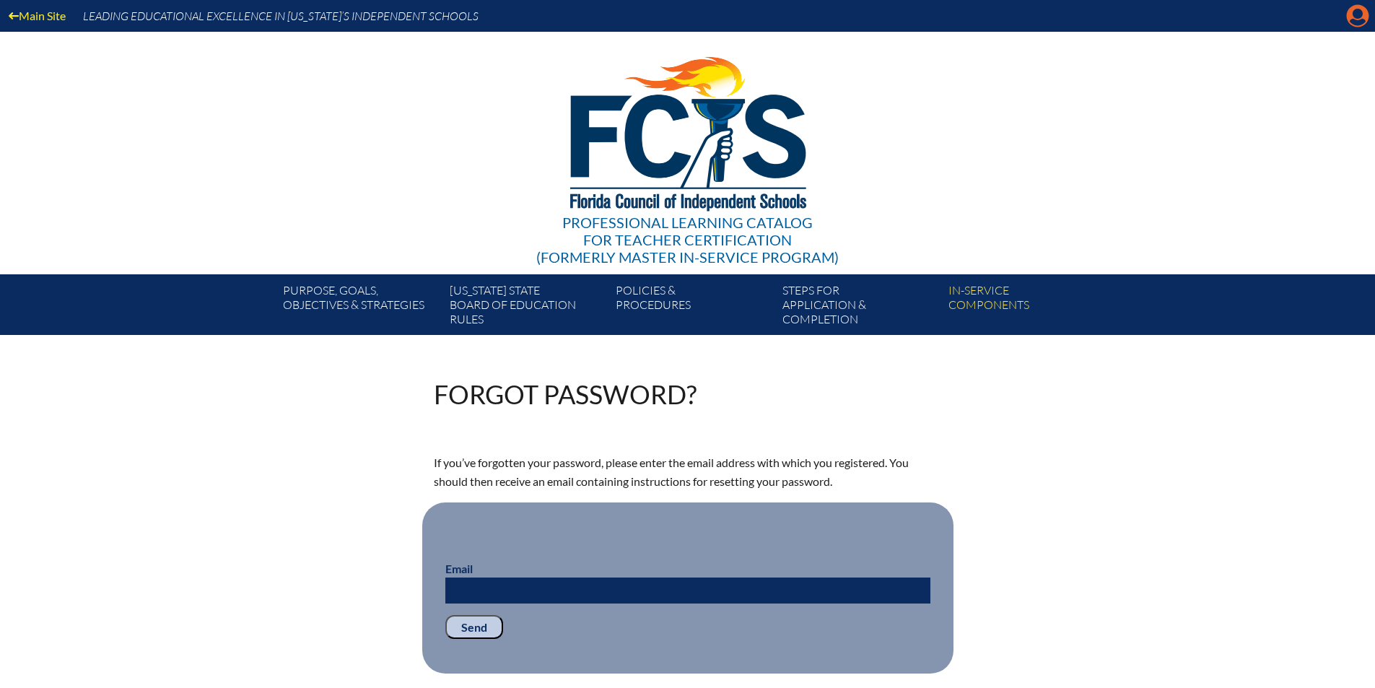
click at [1356, 9] on icon "Manage account" at bounding box center [1357, 15] width 23 height 23
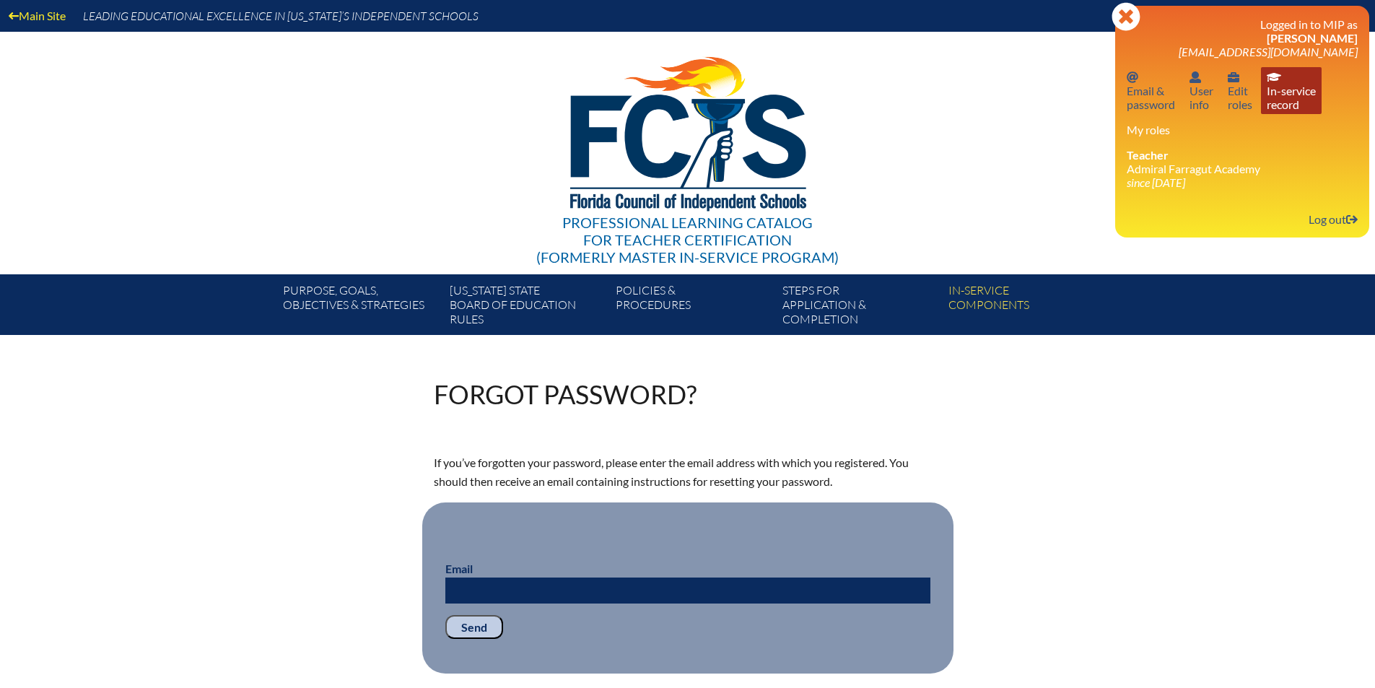
click at [1284, 90] on link "In-service record In-service record" at bounding box center [1291, 90] width 61 height 47
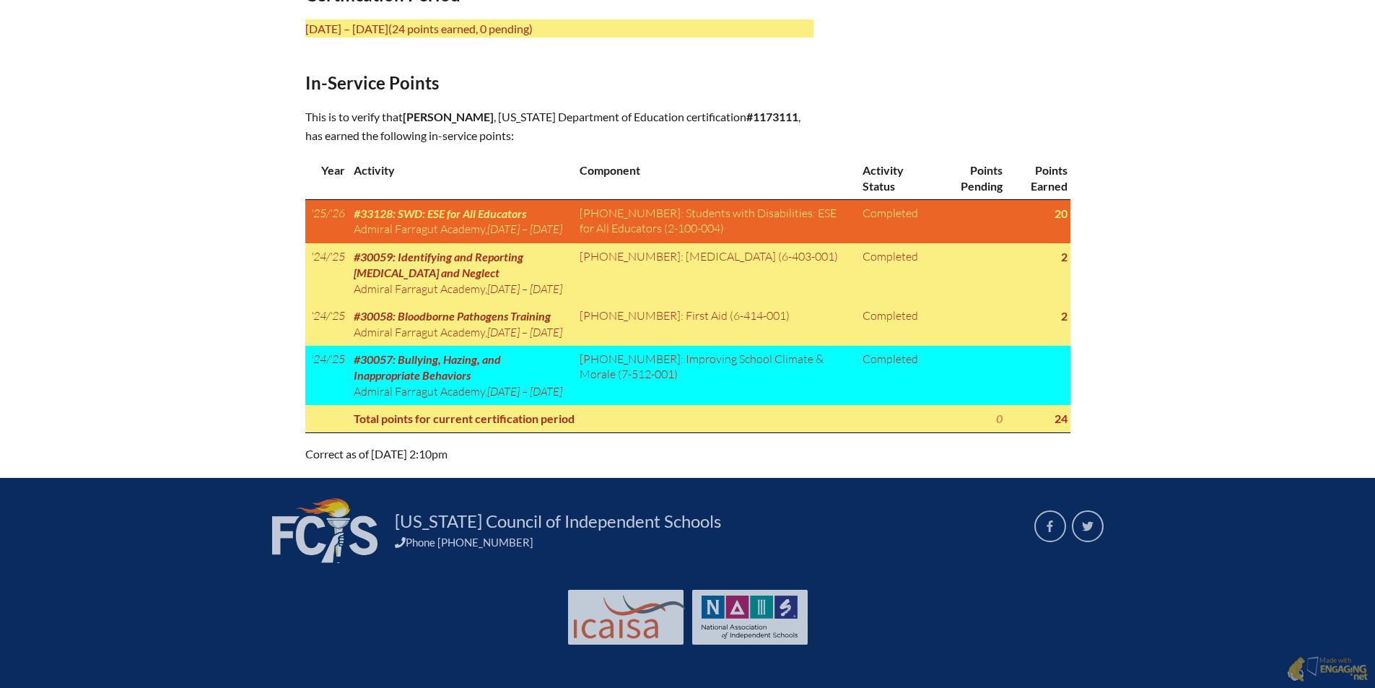
scroll to position [731, 0]
click at [1223, 285] on div "In-service record [PERSON_NAME] Areas of Certification Middle Grades General Sc…" at bounding box center [687, 89] width 1375 height 749
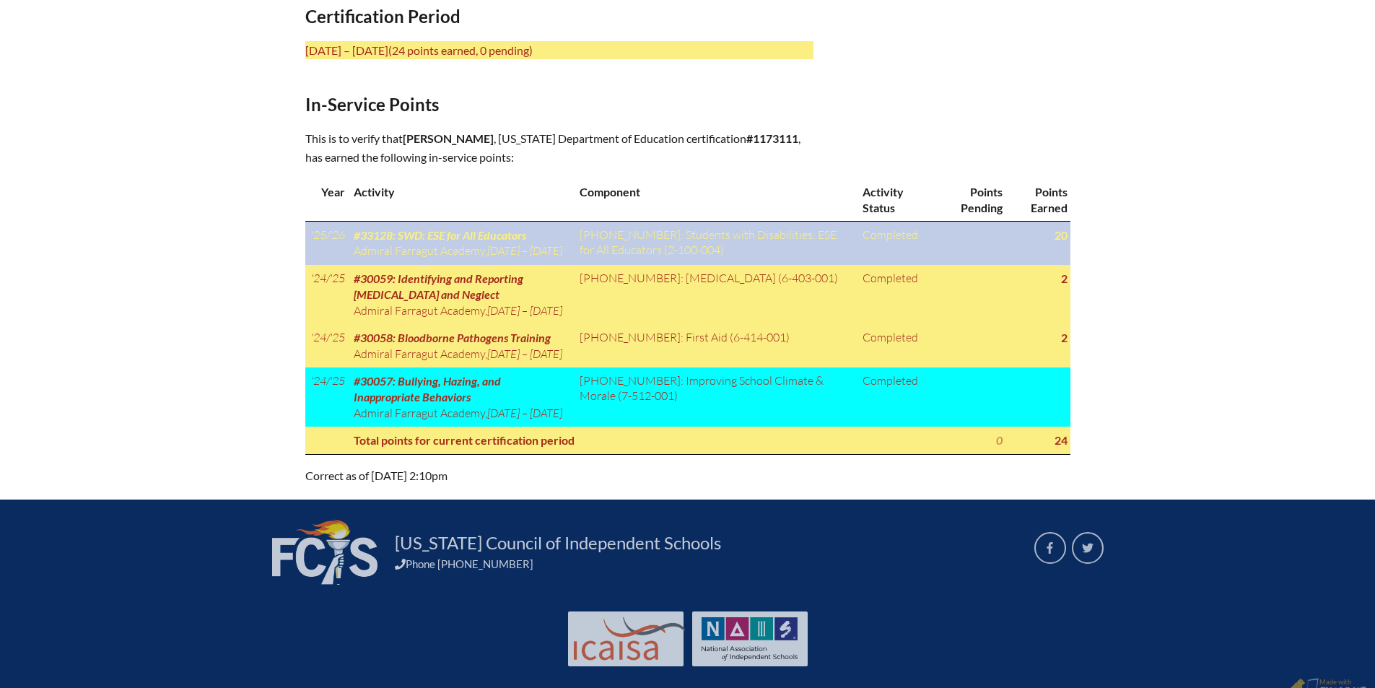
scroll to position [611, 0]
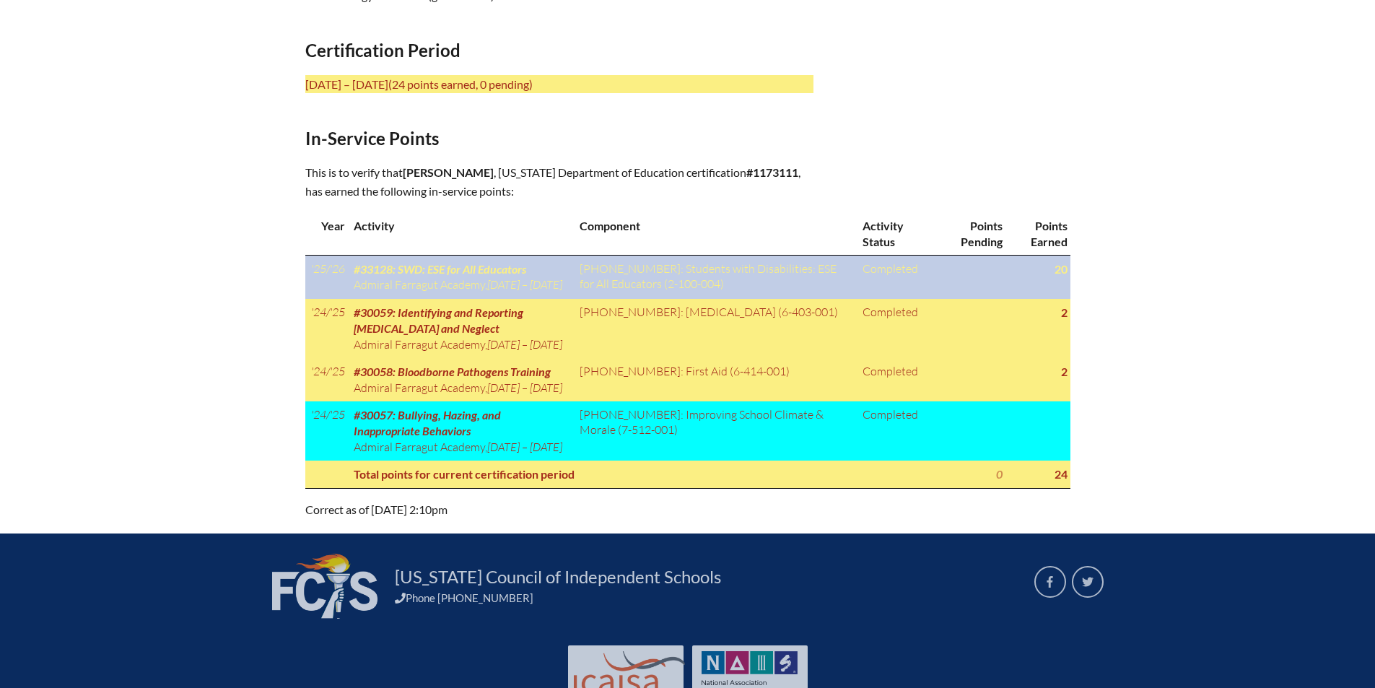
click at [736, 285] on td "2-100-004: Students with Disabilities: ESE for All Educators (2-100-004)" at bounding box center [715, 276] width 283 height 43
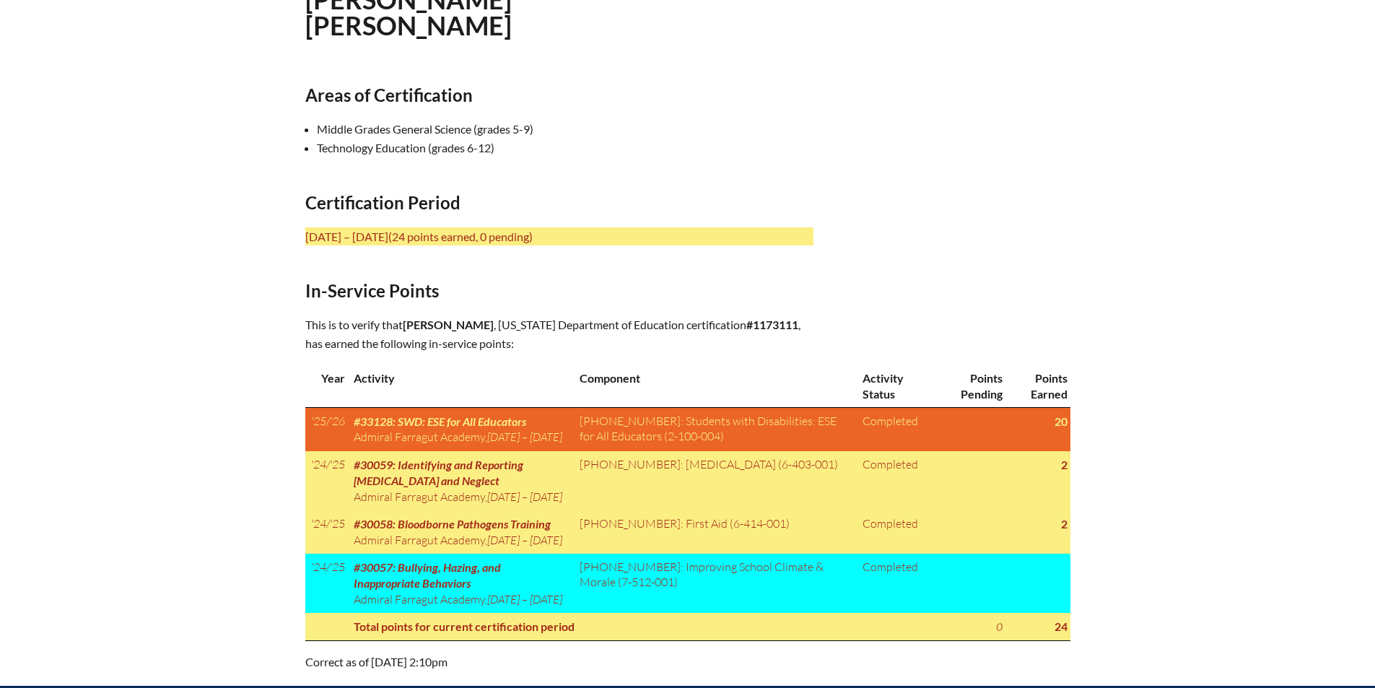
scroll to position [731, 0]
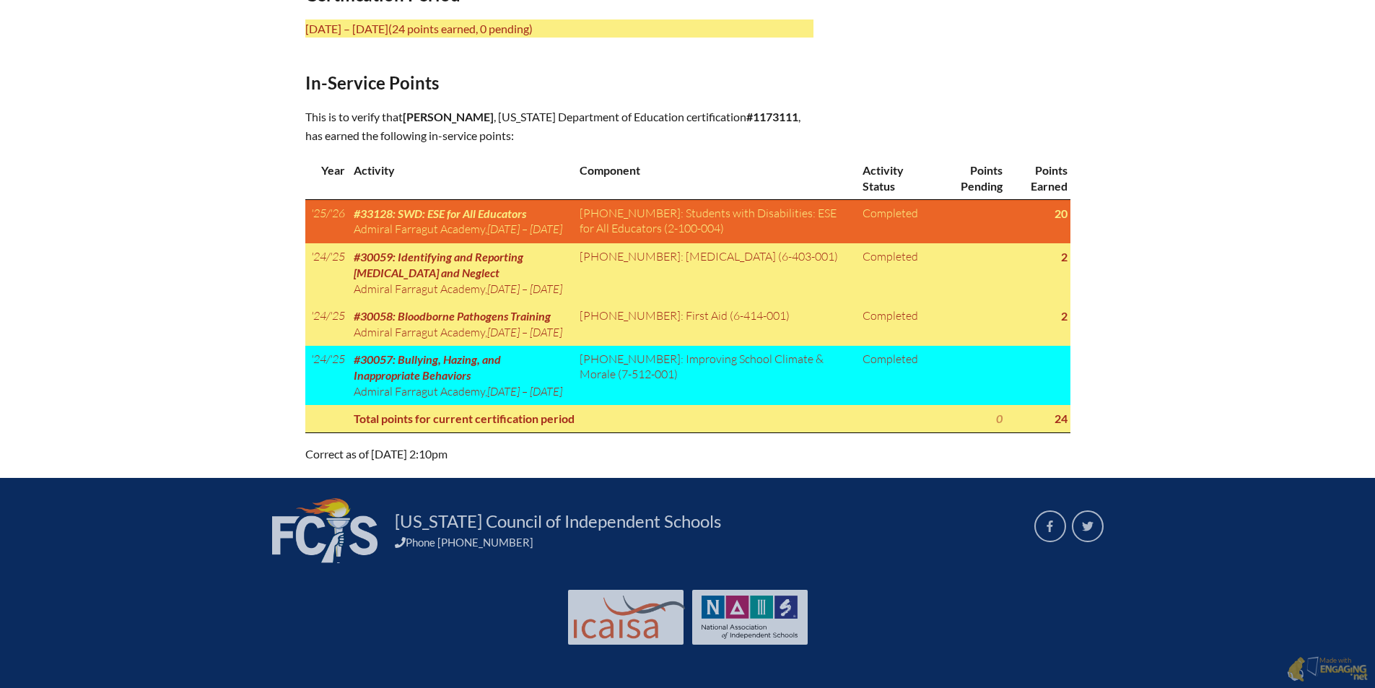
click at [1220, 279] on div "In-service record Sandy Jensen Areas of Certification Middle Grades General Sci…" at bounding box center [687, 89] width 1375 height 749
click at [1161, 300] on div "In-service record Sandy Jensen Areas of Certification Middle Grades General Sci…" at bounding box center [687, 89] width 1375 height 749
click at [116, 468] on div "Main Site Leading Educational Excellence in Florida’s Independent Schools Profe…" at bounding box center [687, 11] width 1375 height 1354
click at [95, 289] on div "In-service record Sandy Jensen Areas of Certification Middle Grades General Sci…" at bounding box center [687, 89] width 1375 height 749
click at [1208, 139] on div "In-service record Sandy Jensen Areas of Certification Middle Grades General Sci…" at bounding box center [687, 89] width 1375 height 749
